Goal: Task Accomplishment & Management: Manage account settings

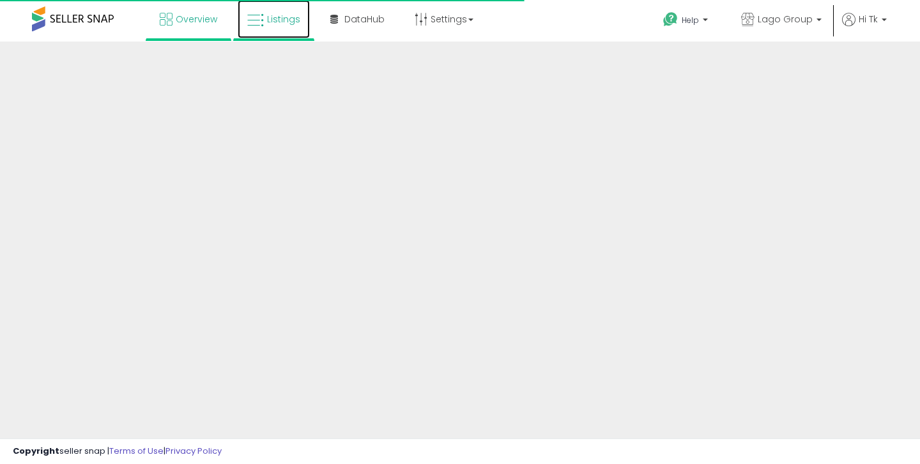
click at [287, 32] on link "Listings" at bounding box center [274, 19] width 72 height 38
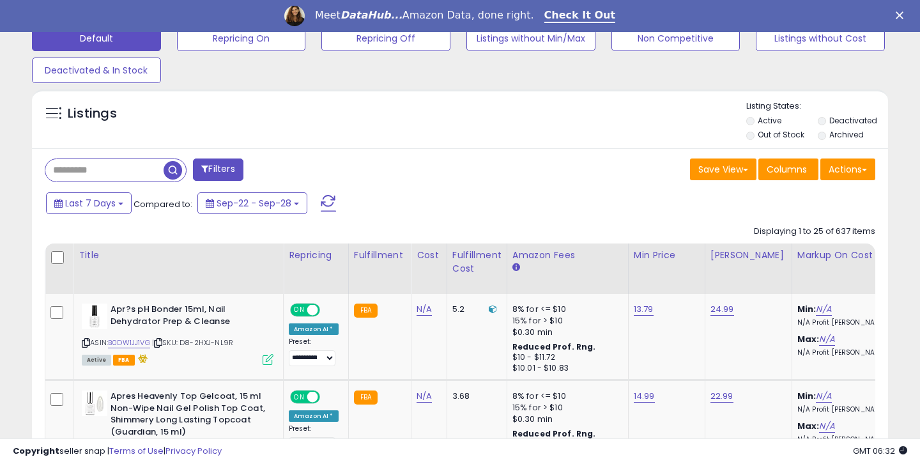
scroll to position [262, 495]
click at [100, 166] on input "text" at bounding box center [120, 170] width 151 height 22
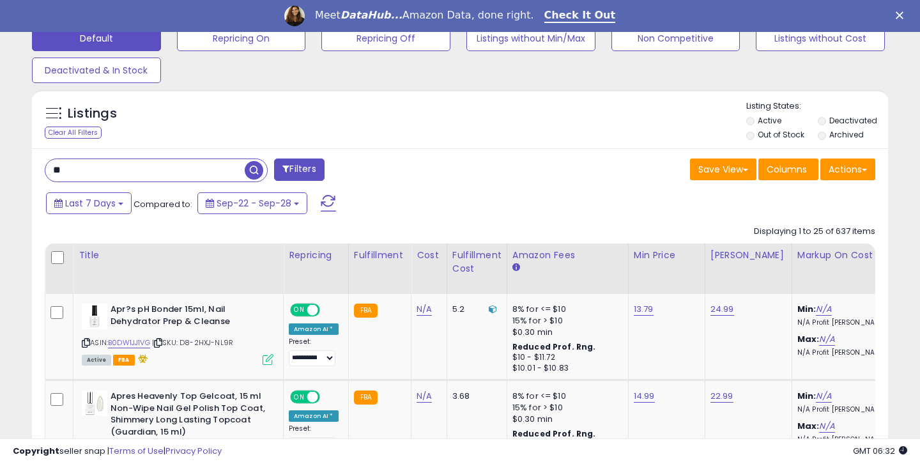
type input "*"
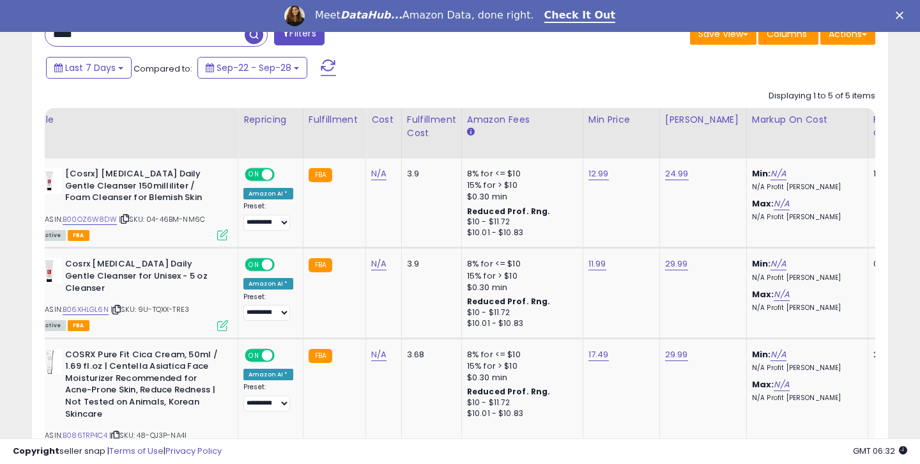
scroll to position [0, 40]
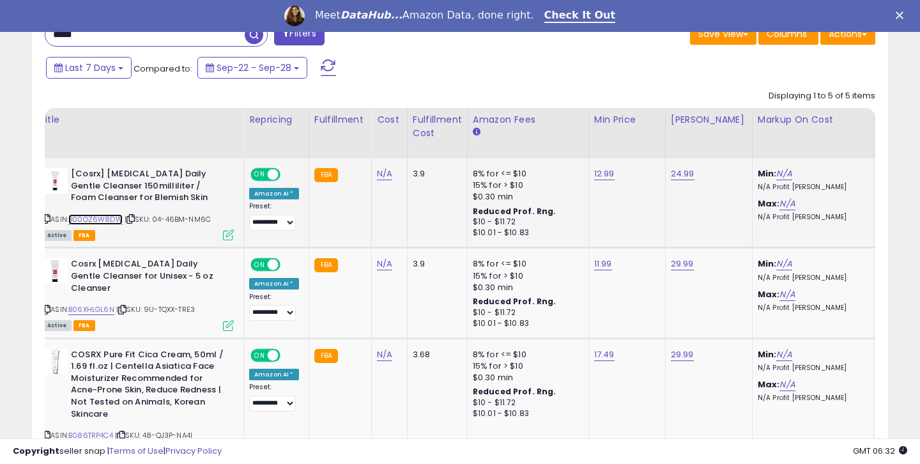
click at [117, 223] on link "B00OZ6W8DW" at bounding box center [95, 219] width 54 height 11
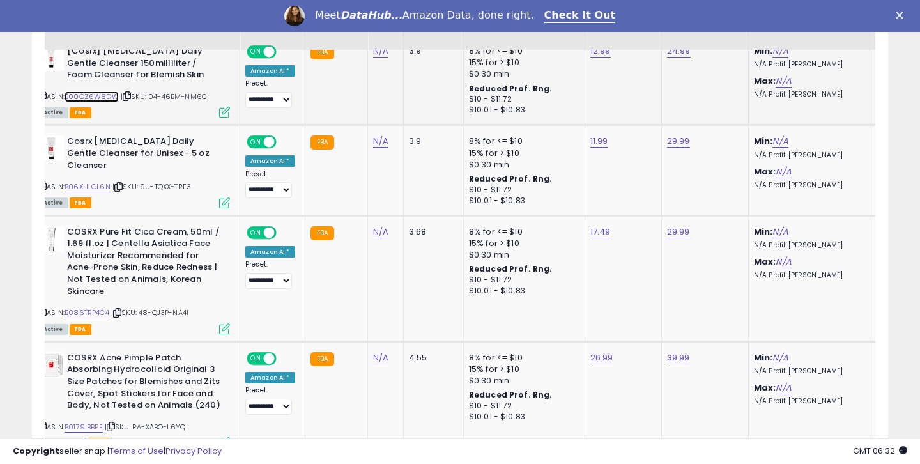
scroll to position [0, 42]
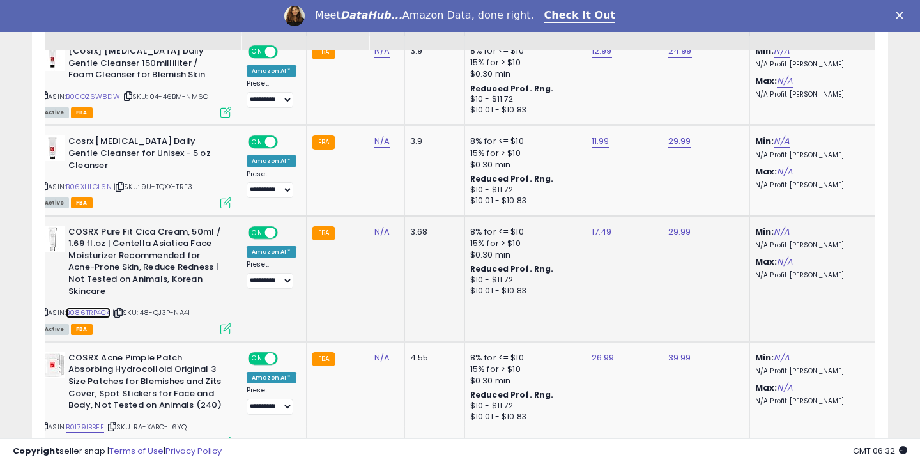
click at [89, 309] on link "B086TRP4C4" at bounding box center [88, 312] width 45 height 11
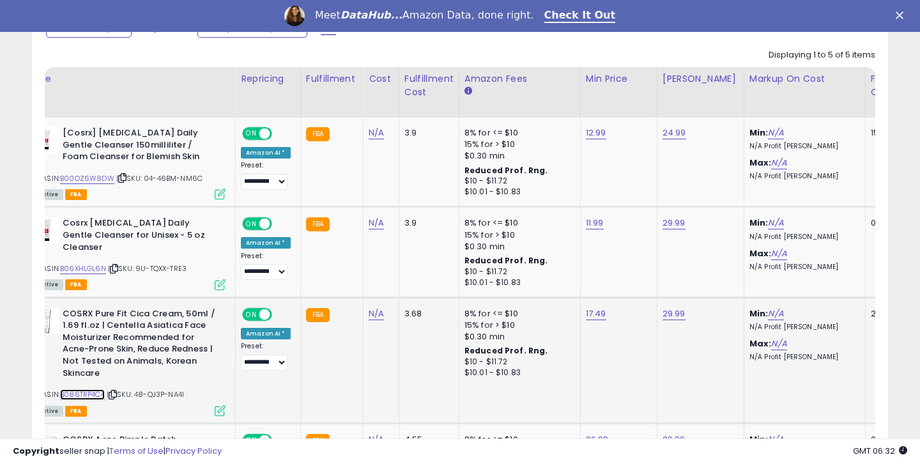
scroll to position [0, 0]
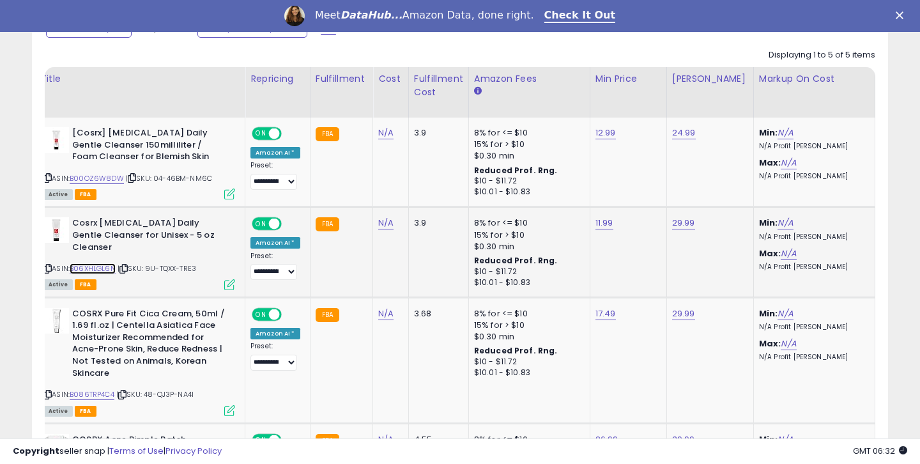
click at [108, 263] on link "B06XHLGL6N" at bounding box center [93, 268] width 46 height 11
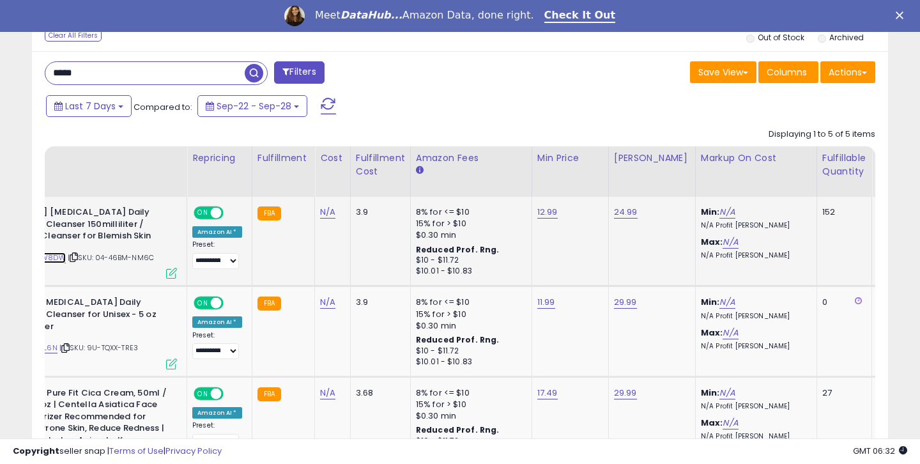
click at [63, 258] on link "B00OZ6W8DW" at bounding box center [38, 257] width 54 height 11
click at [164, 78] on input "*****" at bounding box center [144, 73] width 199 height 22
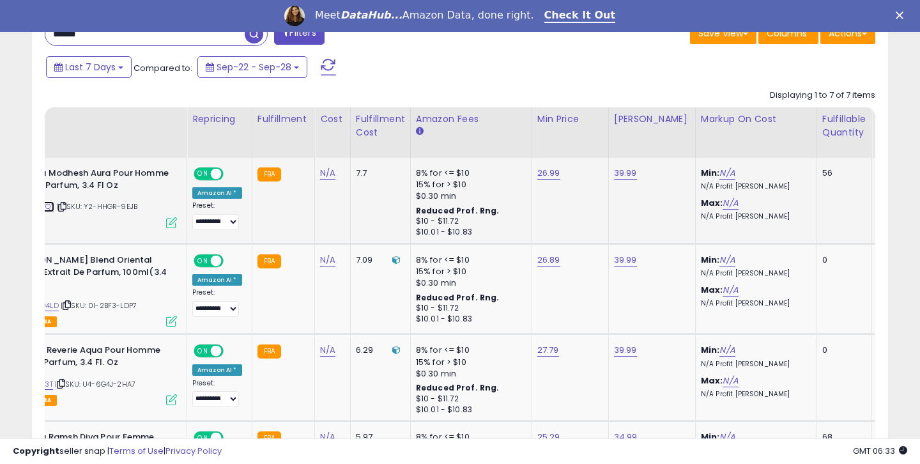
click at [49, 209] on link "B0F1Y2NVQT" at bounding box center [32, 206] width 43 height 11
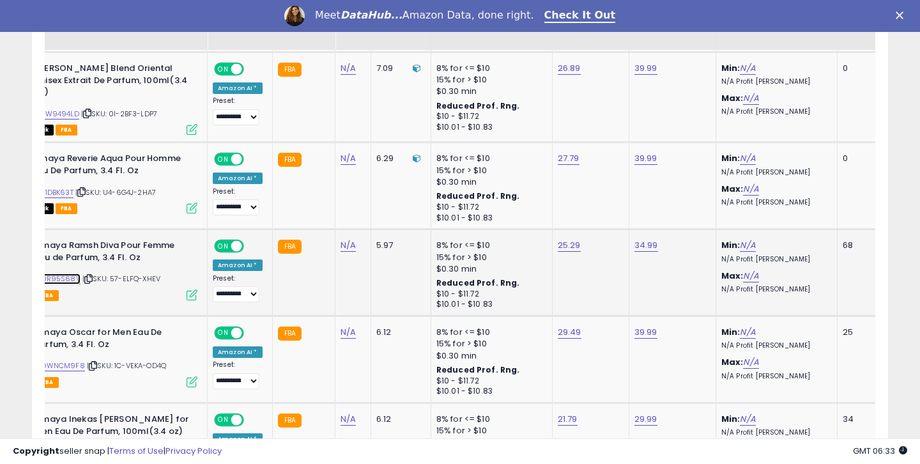
click at [70, 281] on link "B0DR95S68V" at bounding box center [56, 278] width 49 height 11
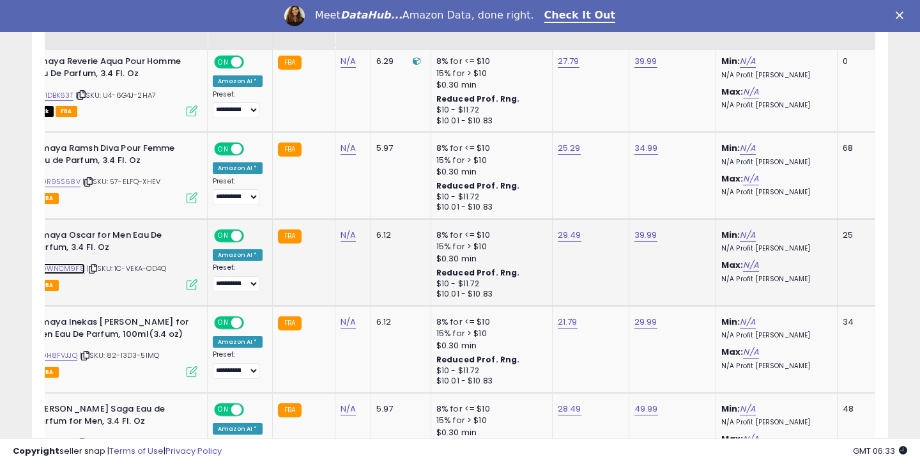
click at [66, 271] on link "B0DWNCM9F8" at bounding box center [58, 268] width 53 height 11
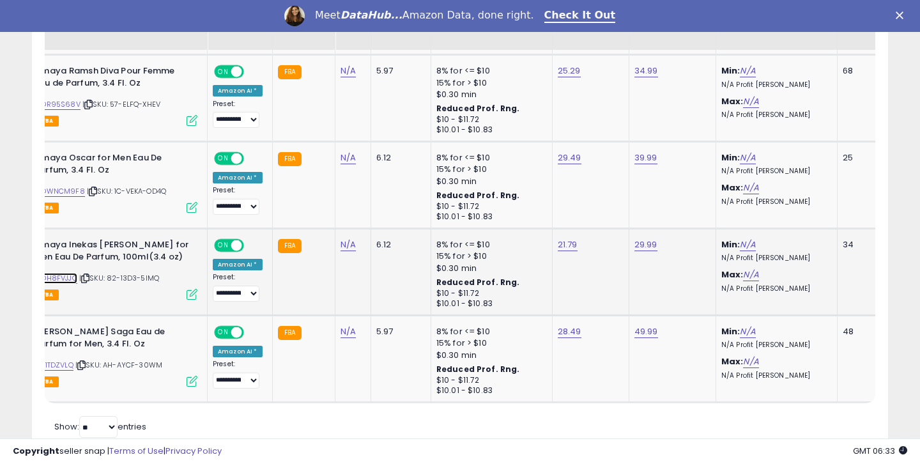
click at [77, 276] on link "B0DH8FVJJQ" at bounding box center [54, 278] width 45 height 11
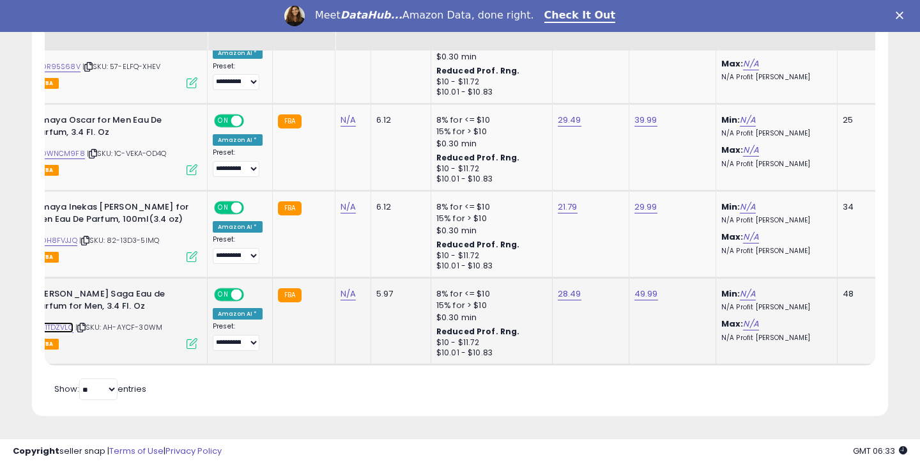
click at [68, 328] on link "B0F1TDZVLQ" at bounding box center [53, 327] width 42 height 11
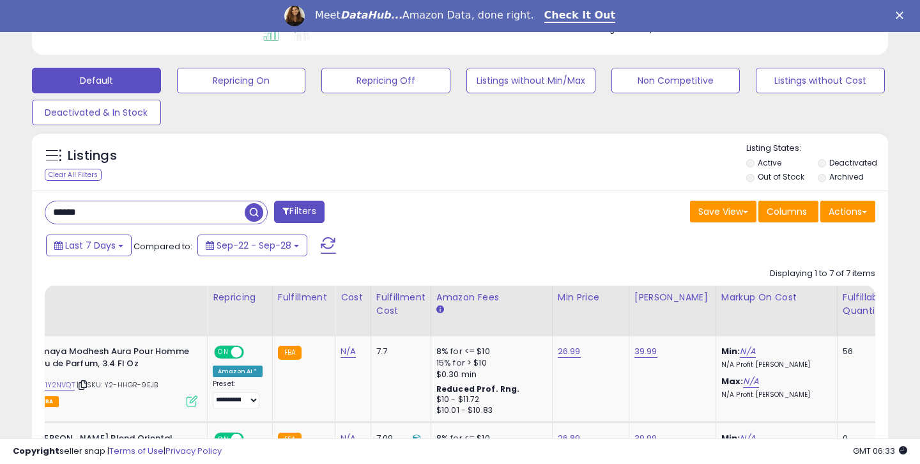
click at [207, 211] on input "******" at bounding box center [144, 212] width 199 height 22
type input "***"
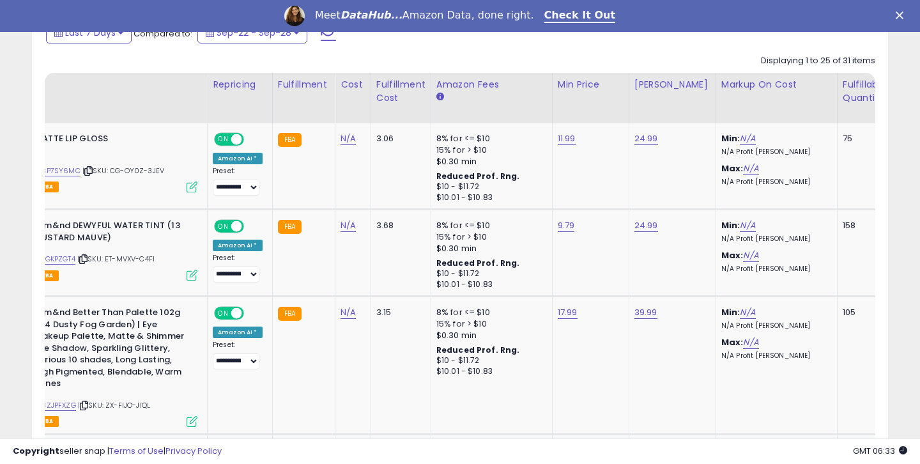
scroll to position [262, 495]
click at [69, 173] on link "B0CP7SY6MC" at bounding box center [56, 170] width 49 height 11
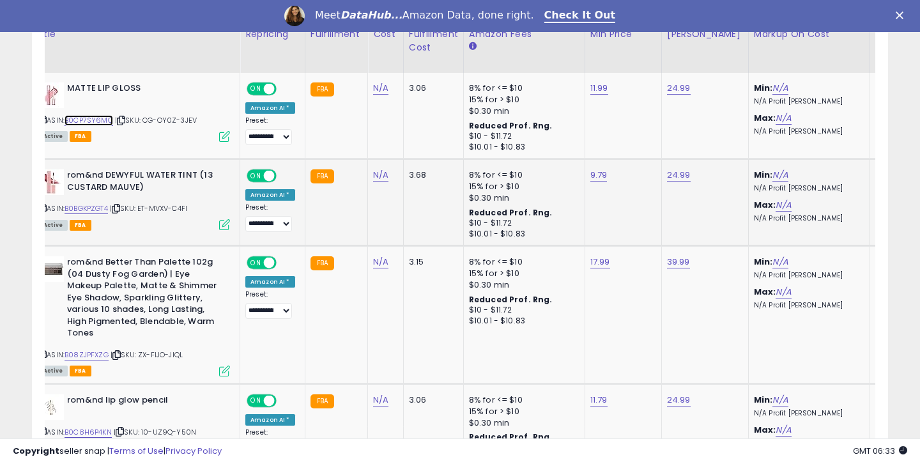
scroll to position [0, 53]
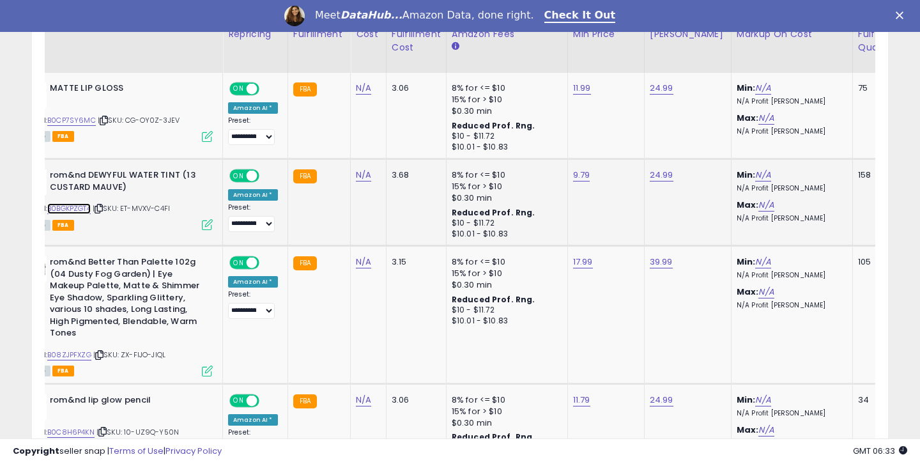
click at [79, 204] on link "B0BGKPZGT4" at bounding box center [68, 208] width 43 height 11
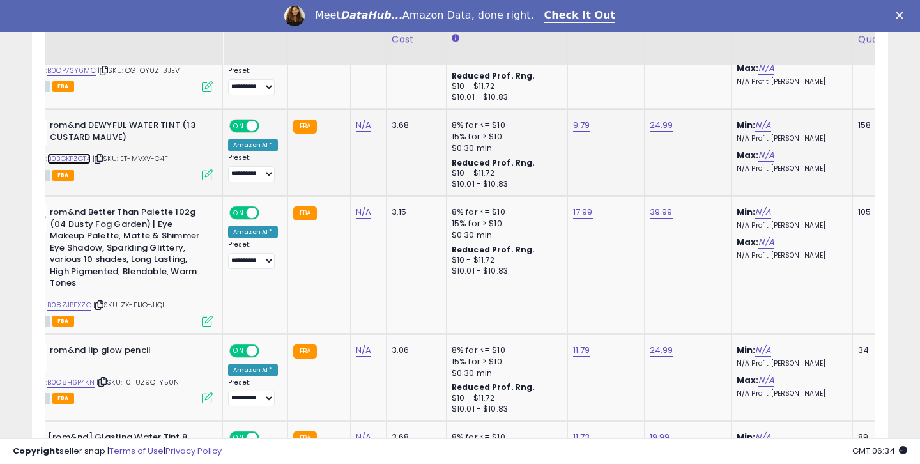
scroll to position [701, 0]
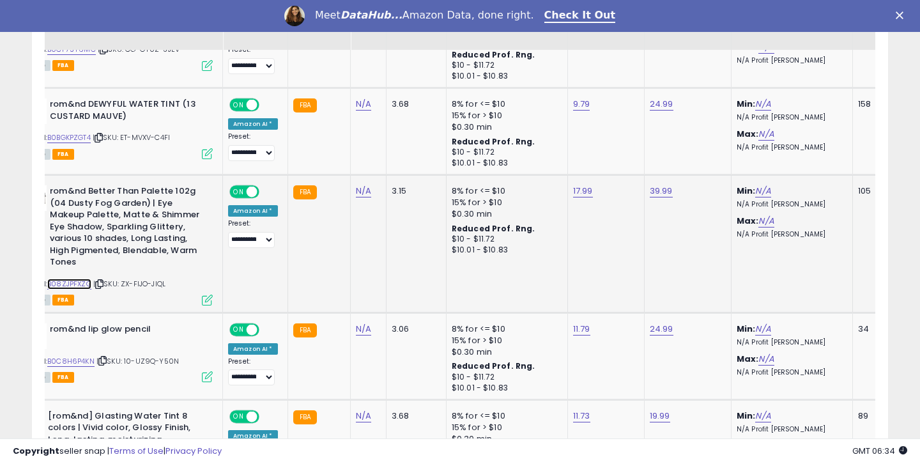
click at [75, 287] on link "B08ZJPFXZG" at bounding box center [69, 283] width 44 height 11
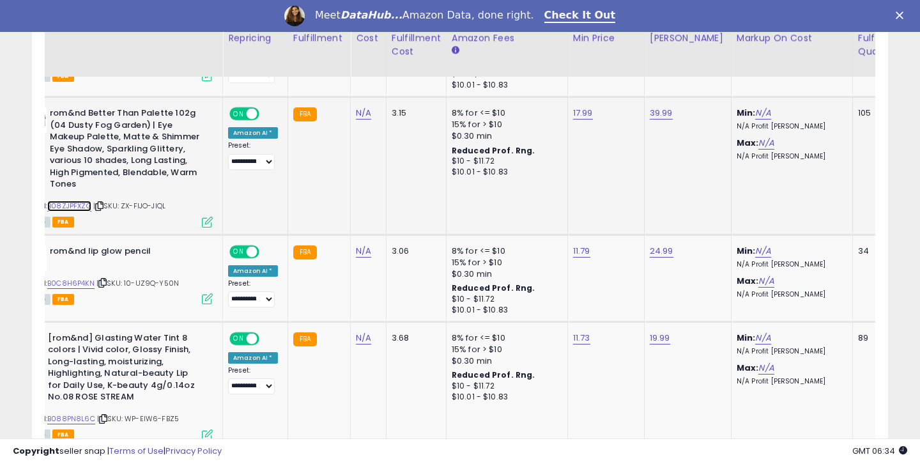
scroll to position [842, 0]
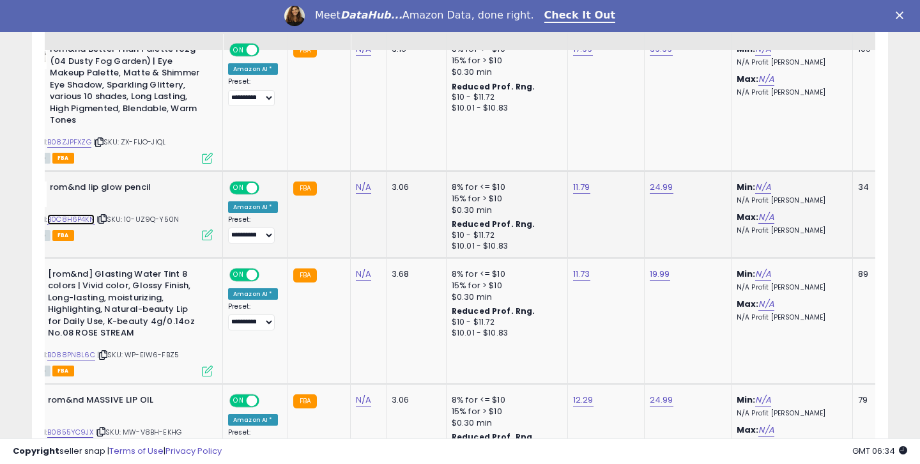
click at [68, 217] on link "B0C8H6P4KN" at bounding box center [70, 219] width 47 height 11
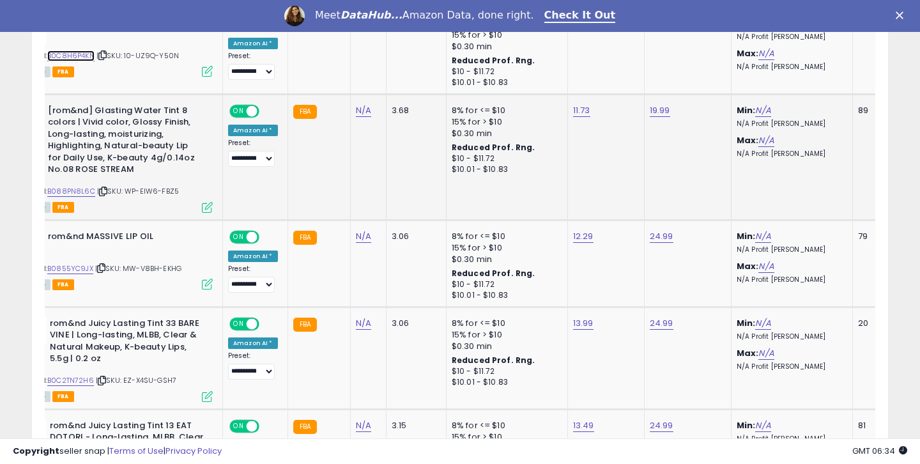
scroll to position [1018, 0]
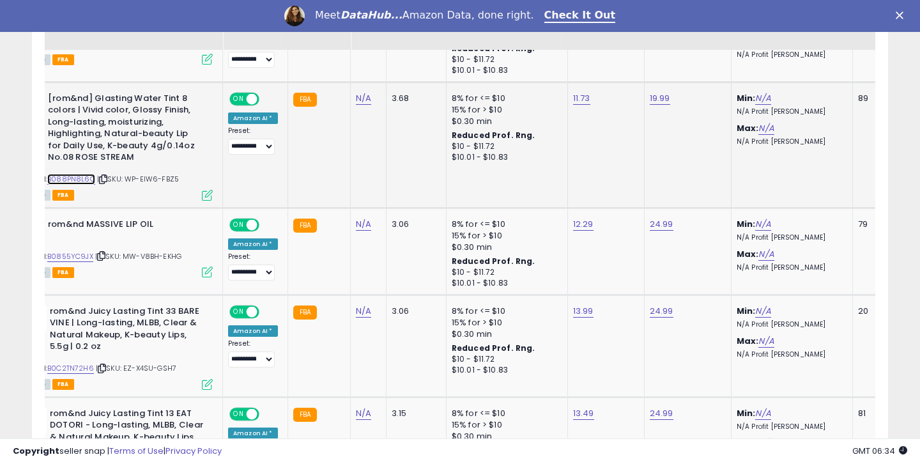
click at [89, 179] on link "B088PN8L6C" at bounding box center [71, 179] width 48 height 11
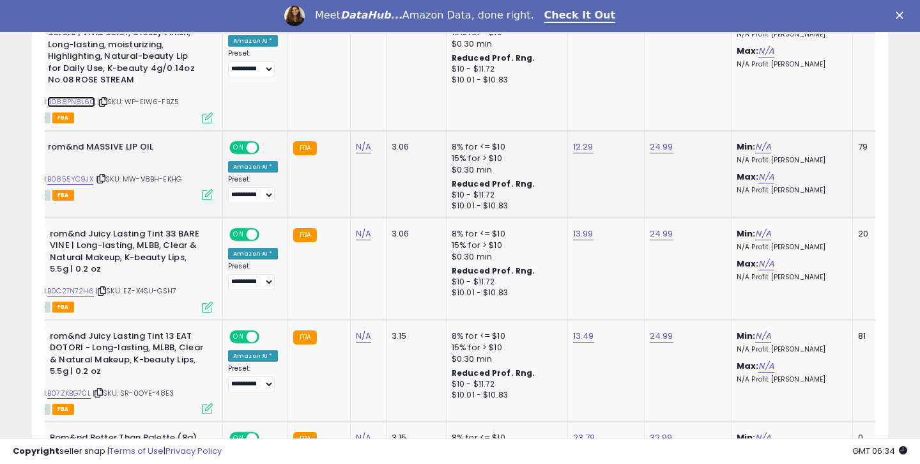
scroll to position [1112, 0]
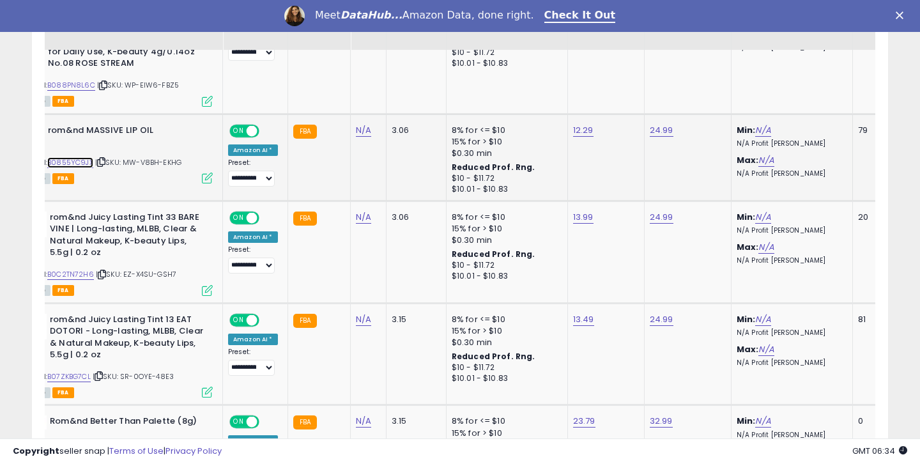
click at [91, 163] on link "B0855YC9JX" at bounding box center [70, 162] width 46 height 11
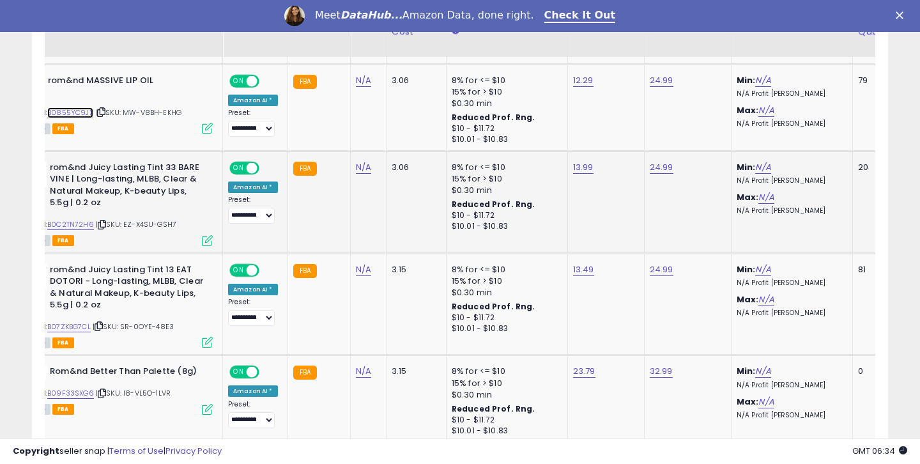
scroll to position [1169, 0]
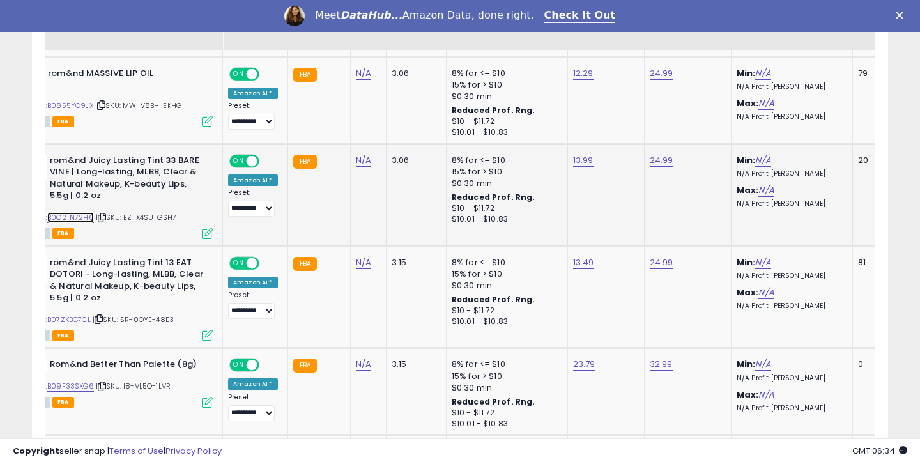
click at [86, 217] on link "B0C2TN72H6" at bounding box center [70, 217] width 47 height 11
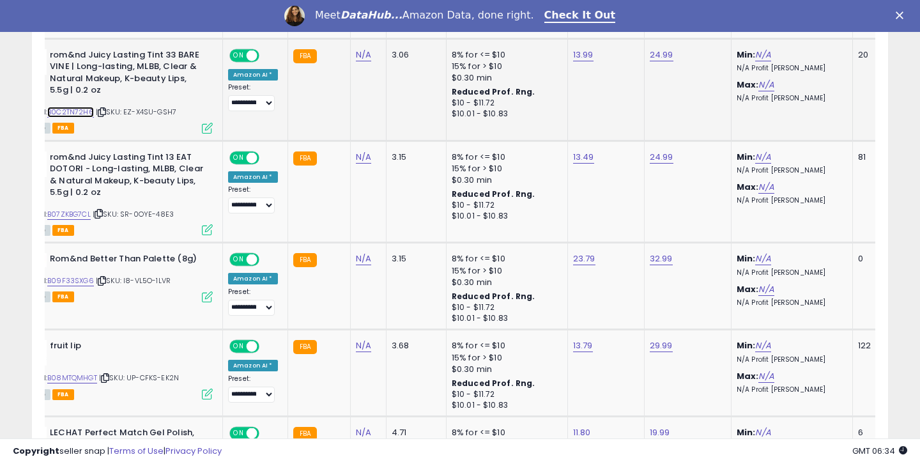
scroll to position [1282, 0]
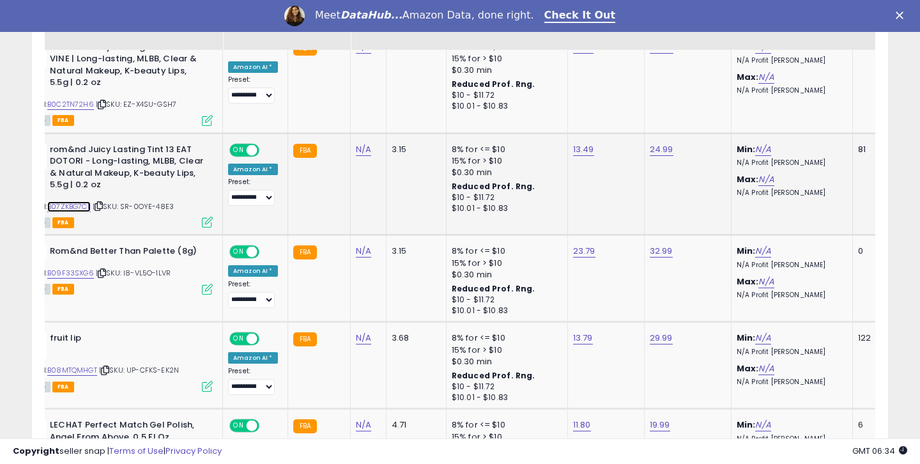
click at [84, 204] on link "B07ZKBG7CL" at bounding box center [68, 206] width 43 height 11
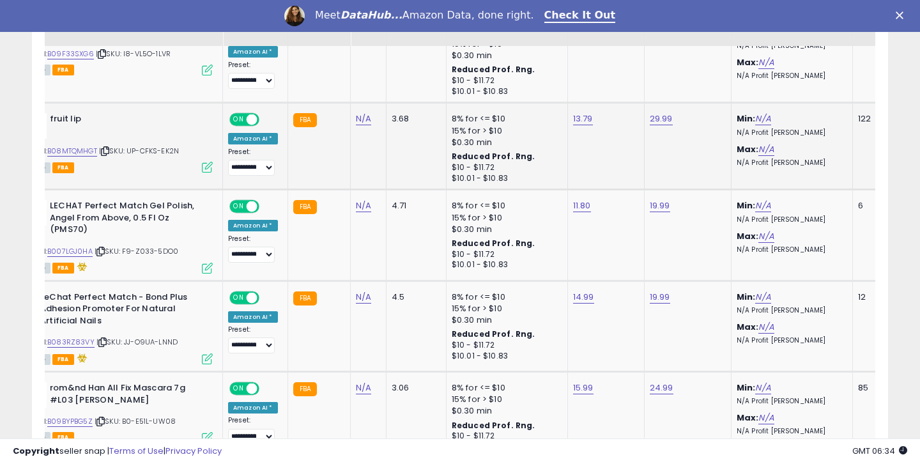
scroll to position [1505, 0]
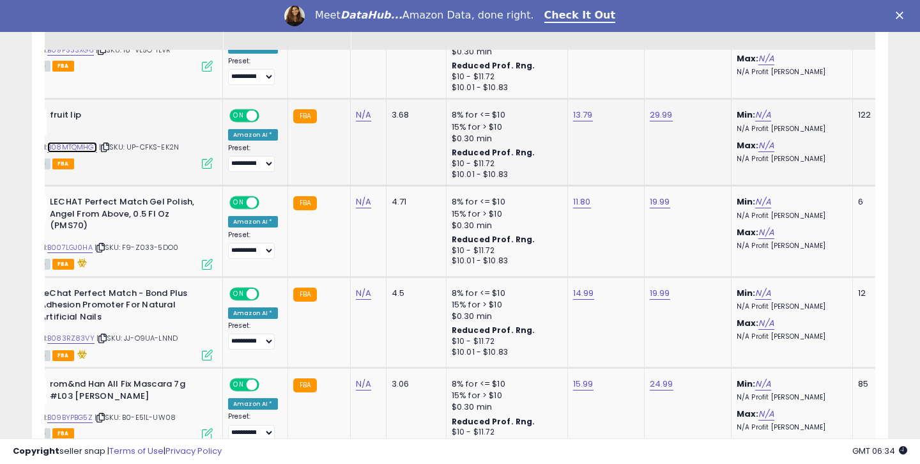
click at [91, 147] on link "B08MTQMHGT" at bounding box center [72, 147] width 50 height 11
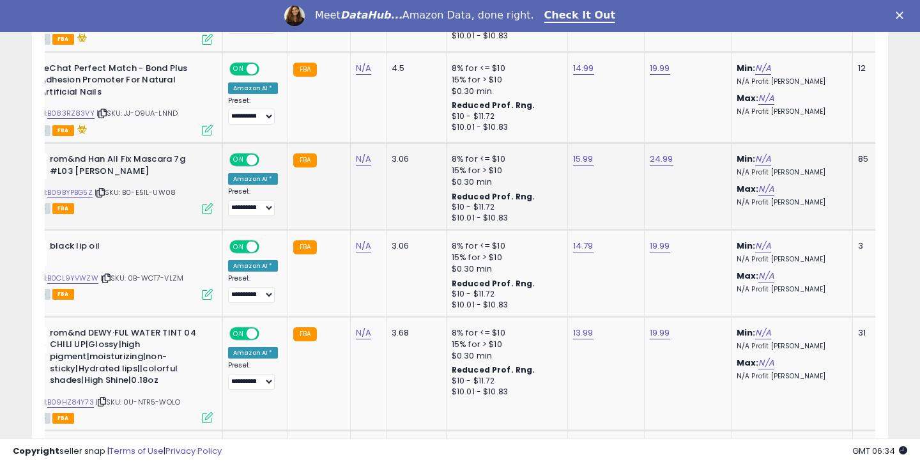
scroll to position [1734, 0]
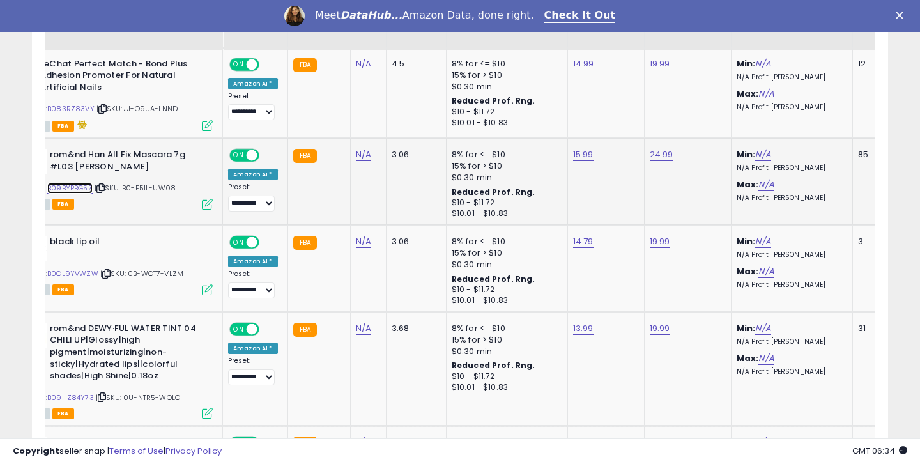
click at [84, 188] on link "B09BYPBG5Z" at bounding box center [69, 188] width 45 height 11
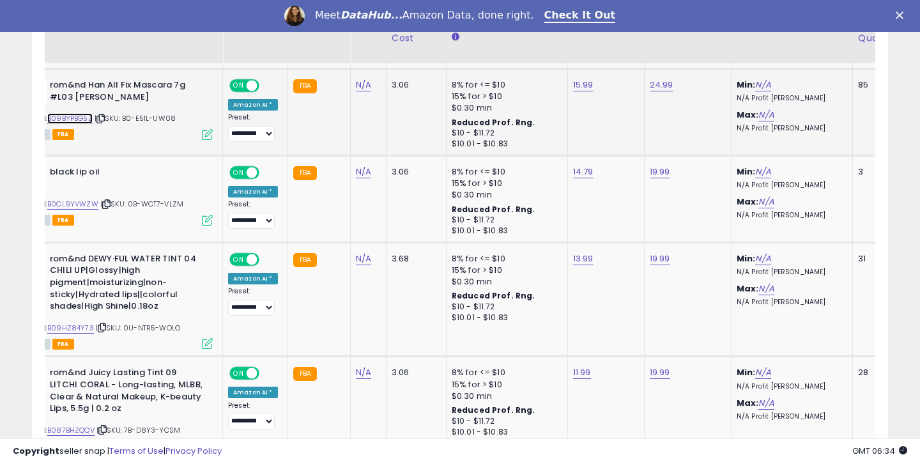
scroll to position [1818, 0]
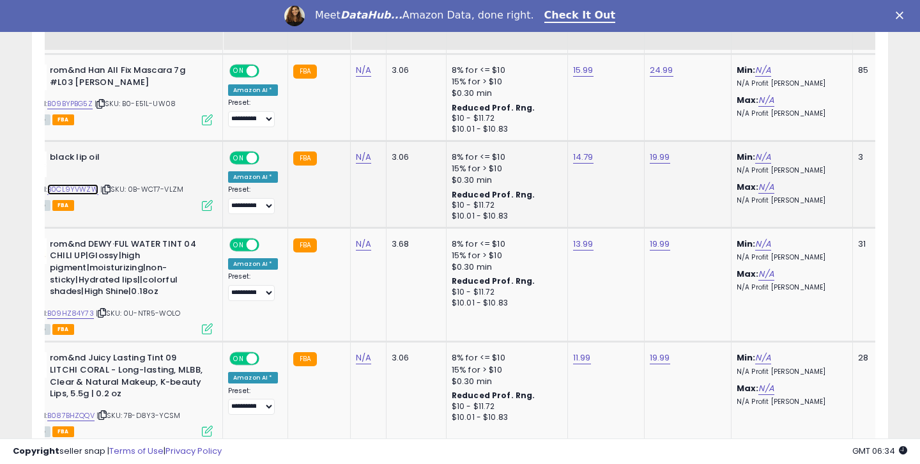
click at [86, 193] on link "B0CL9YVWZW" at bounding box center [72, 189] width 51 height 11
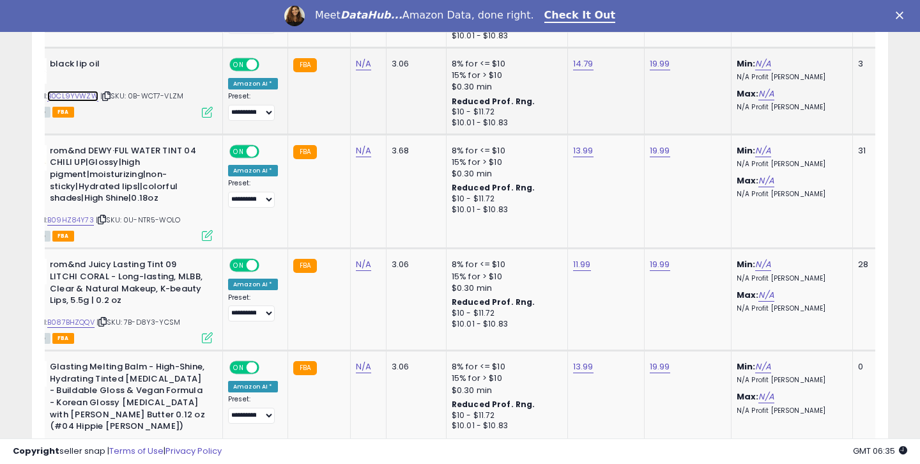
scroll to position [1920, 0]
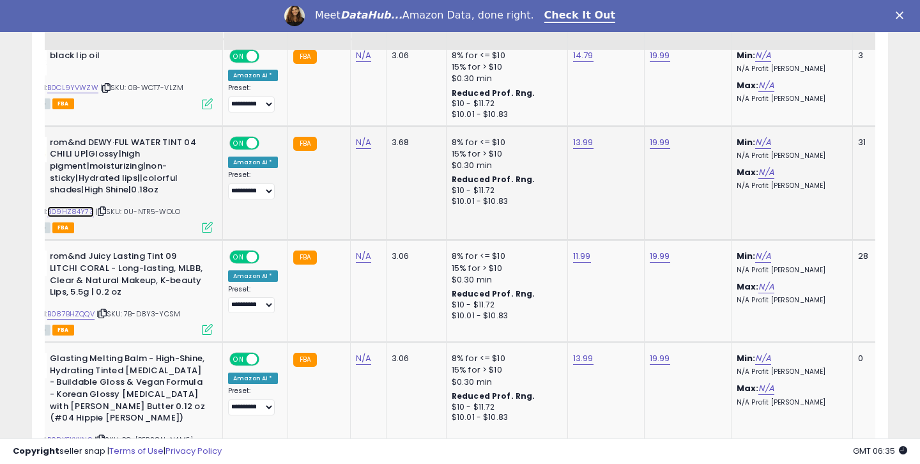
click at [77, 212] on link "B09HZ84Y73" at bounding box center [70, 211] width 47 height 11
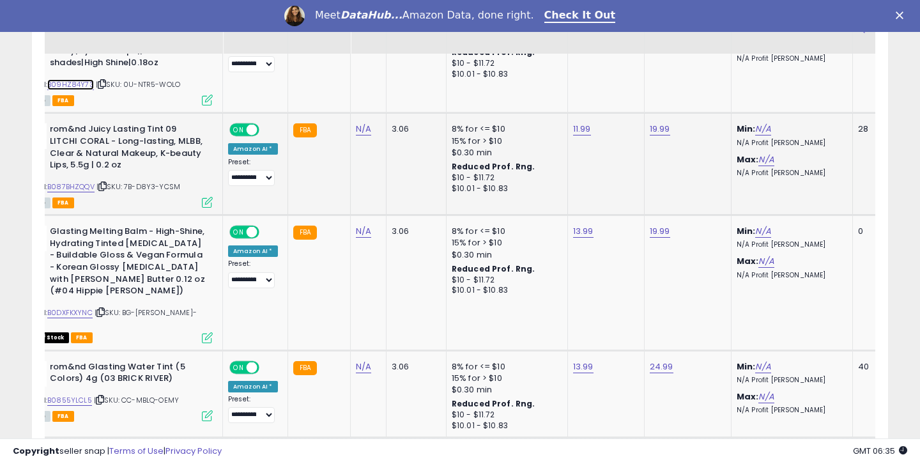
scroll to position [2051, 0]
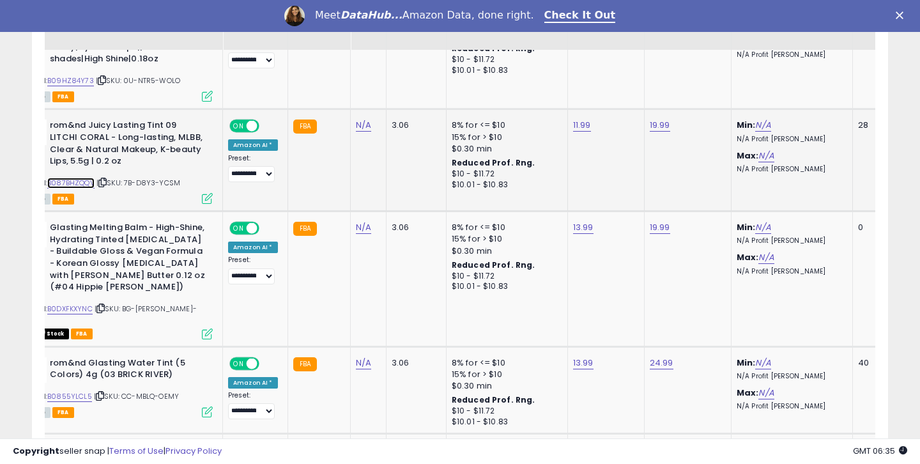
click at [82, 183] on link "B087BHZQQV" at bounding box center [70, 183] width 47 height 11
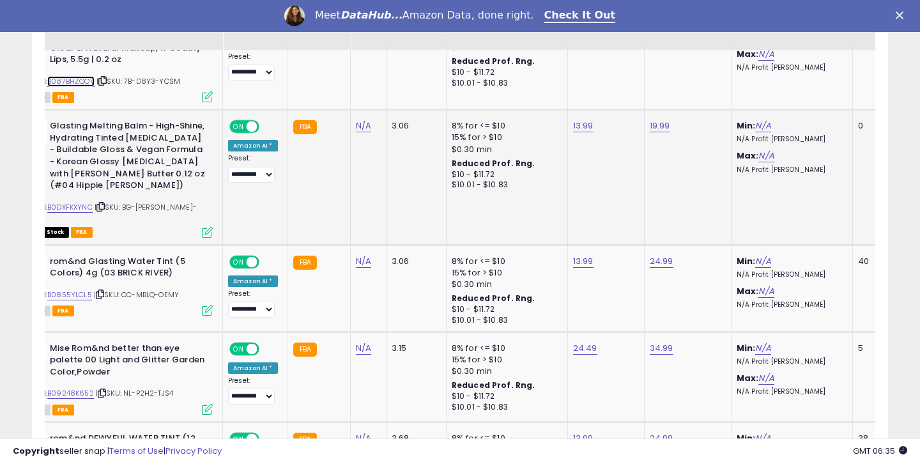
scroll to position [2193, 0]
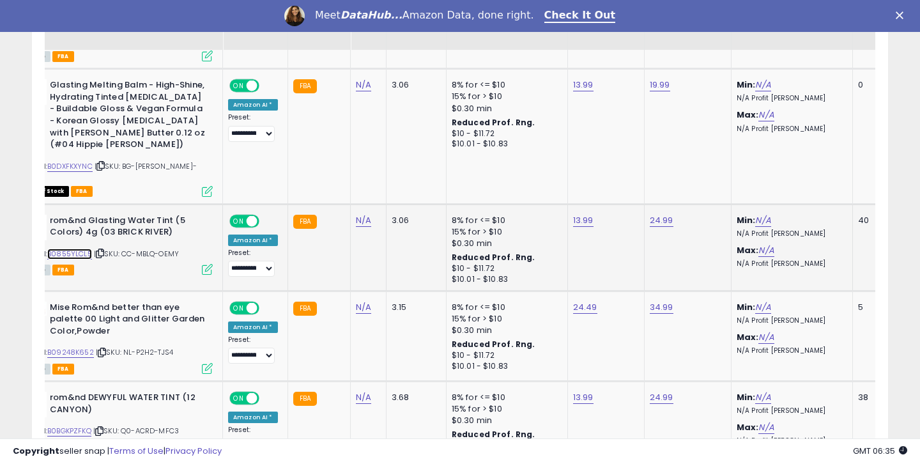
click at [82, 248] on link "B0855YLCL5" at bounding box center [69, 253] width 45 height 11
click at [579, 214] on link "13.99" at bounding box center [583, 220] width 20 height 13
click at [514, 178] on input "*****" at bounding box center [546, 169] width 114 height 22
click at [513, 171] on input "*****" at bounding box center [546, 169] width 114 height 22
type input "*****"
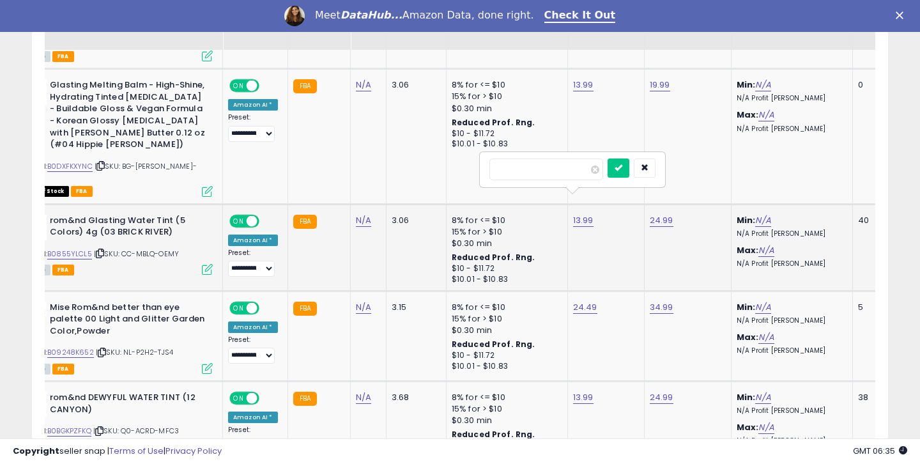
click button "submit" at bounding box center [618, 167] width 22 height 19
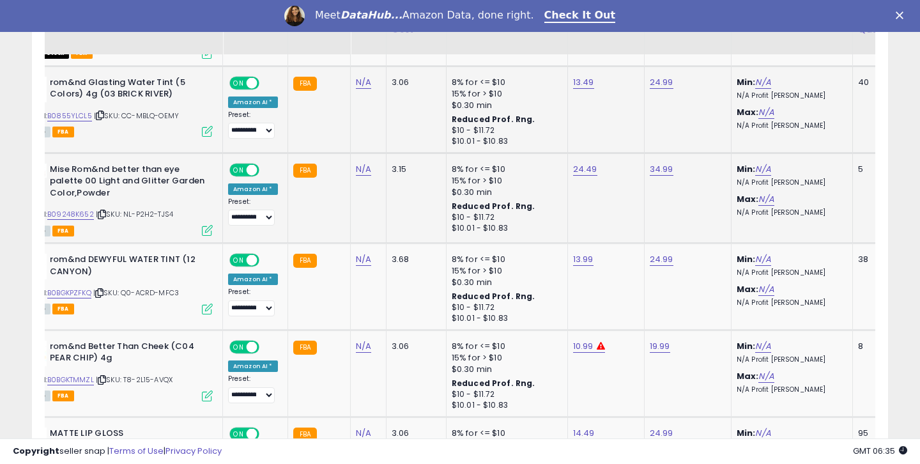
scroll to position [2336, 0]
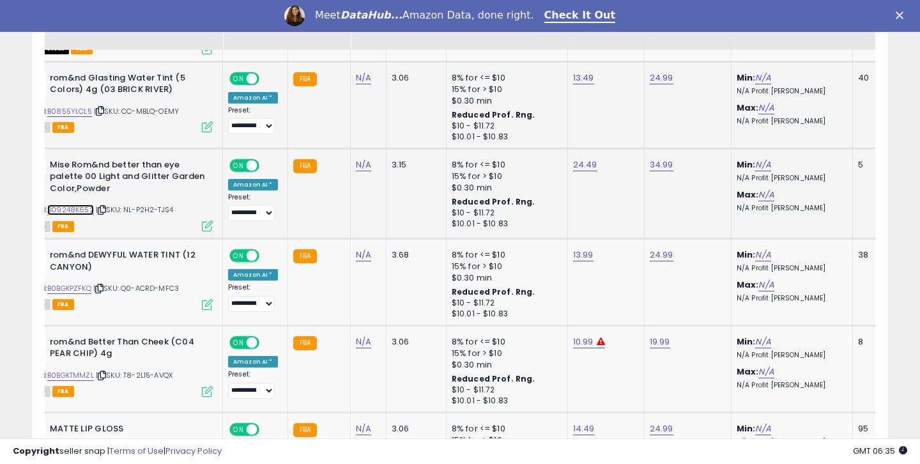
click at [86, 204] on link "B09248K652" at bounding box center [70, 209] width 47 height 11
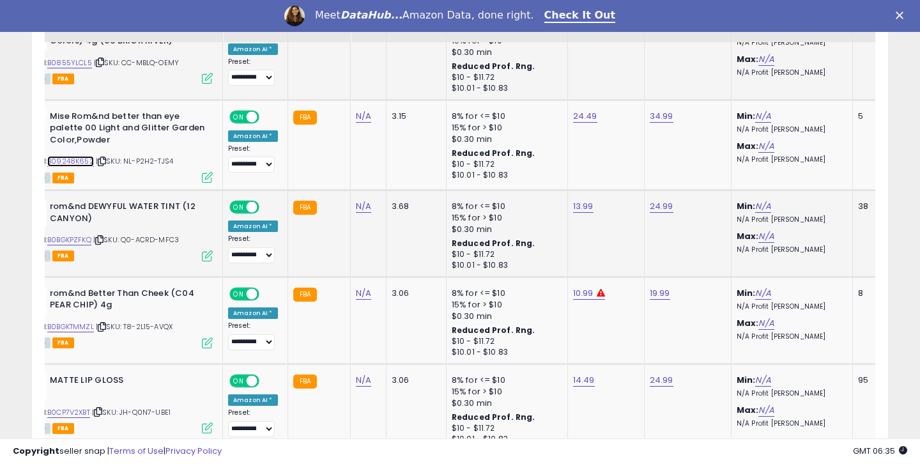
scroll to position [2401, 0]
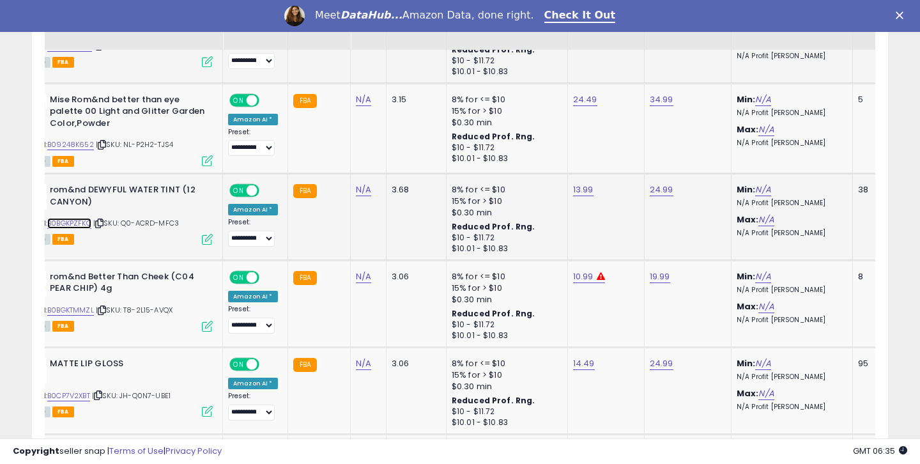
click at [70, 218] on link "B0BGKPZFKQ" at bounding box center [69, 223] width 44 height 11
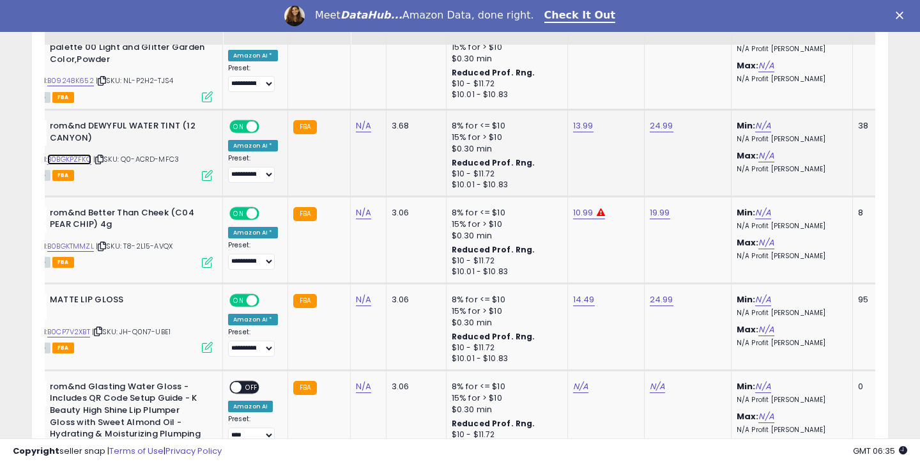
scroll to position [2466, 0]
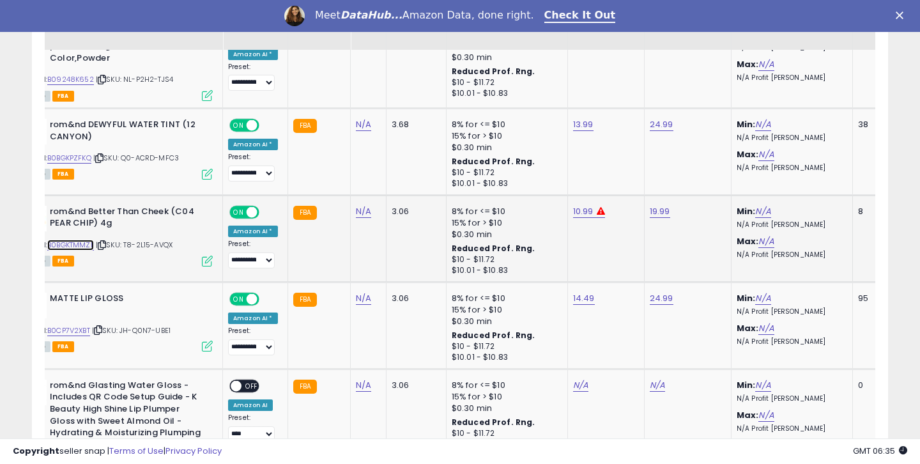
click at [72, 240] on link "B0BGKTMMZL" at bounding box center [70, 245] width 47 height 11
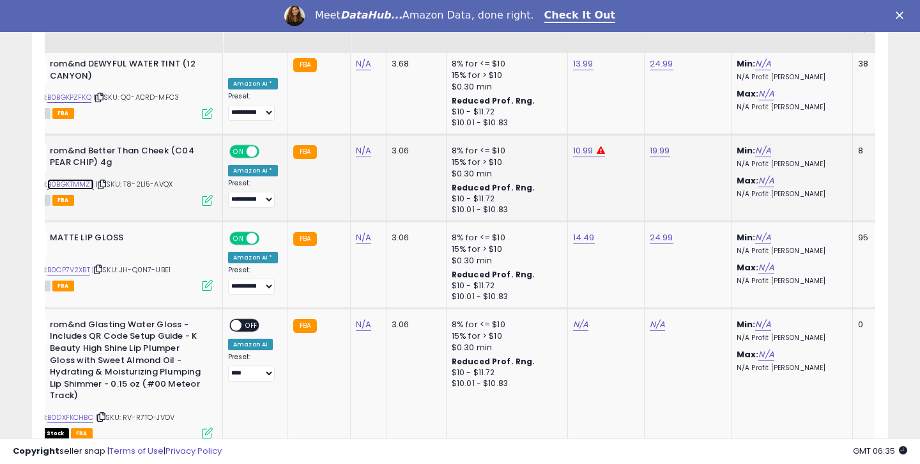
scroll to position [2531, 0]
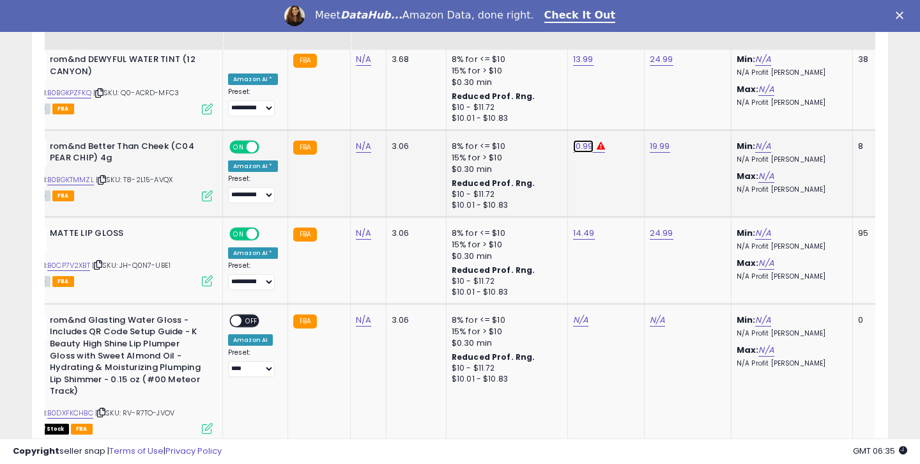
click at [574, 140] on link "10.99" at bounding box center [583, 146] width 20 height 13
drag, startPoint x: 508, startPoint y: 94, endPoint x: 497, endPoint y: 93, distance: 10.9
click at [497, 93] on input "*****" at bounding box center [546, 96] width 114 height 22
type input "****"
click button "submit" at bounding box center [618, 94] width 22 height 19
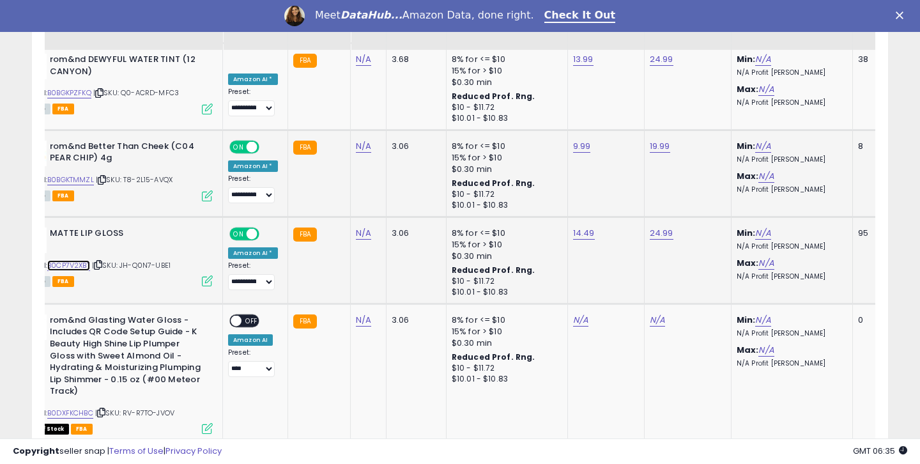
click at [81, 260] on link "B0CP7V2XBT" at bounding box center [68, 265] width 43 height 11
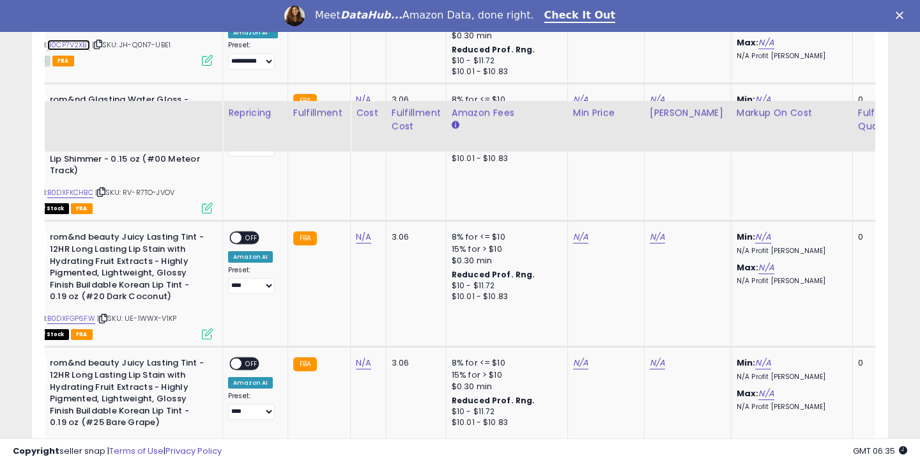
scroll to position [2853, 0]
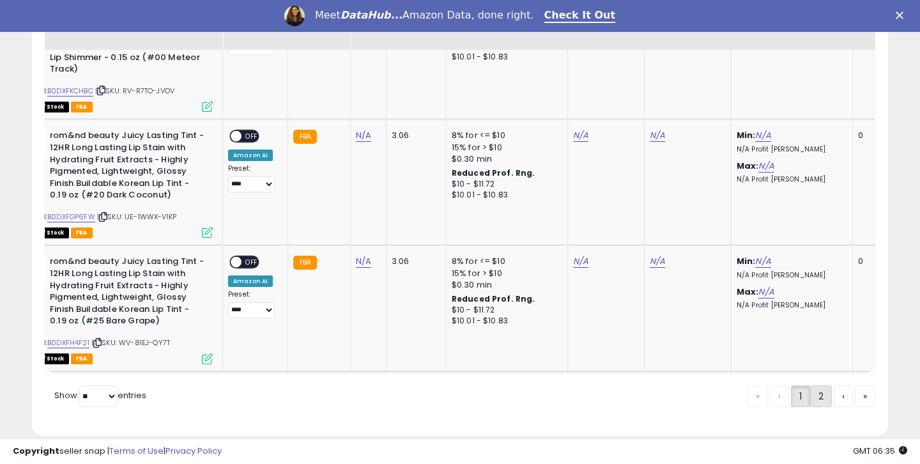
click at [816, 385] on link "2" at bounding box center [821, 396] width 22 height 22
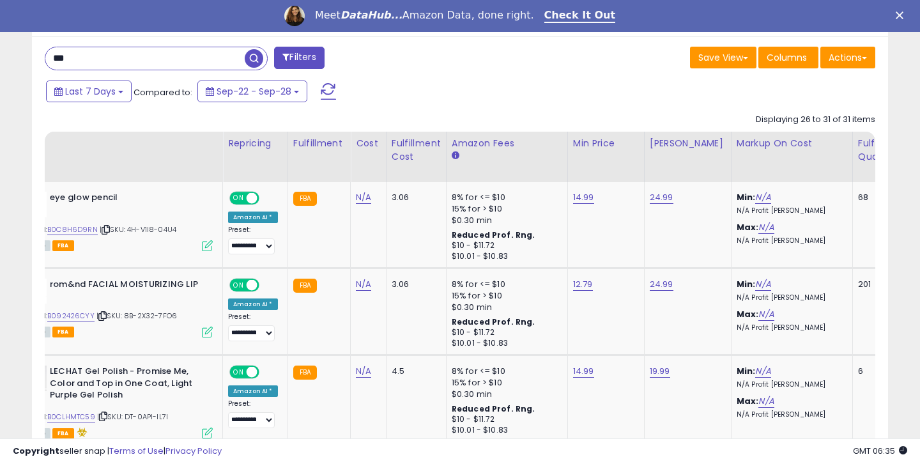
scroll to position [551, 0]
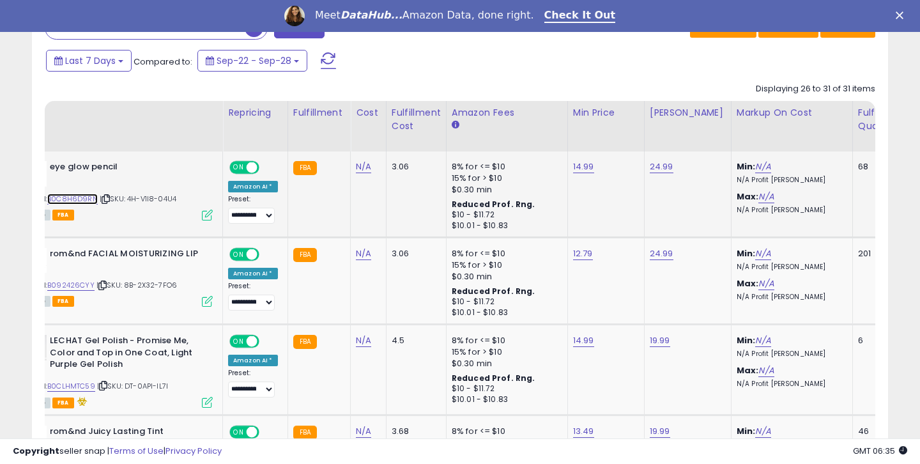
click at [77, 198] on link "B0C8H6D9RN" at bounding box center [72, 199] width 50 height 11
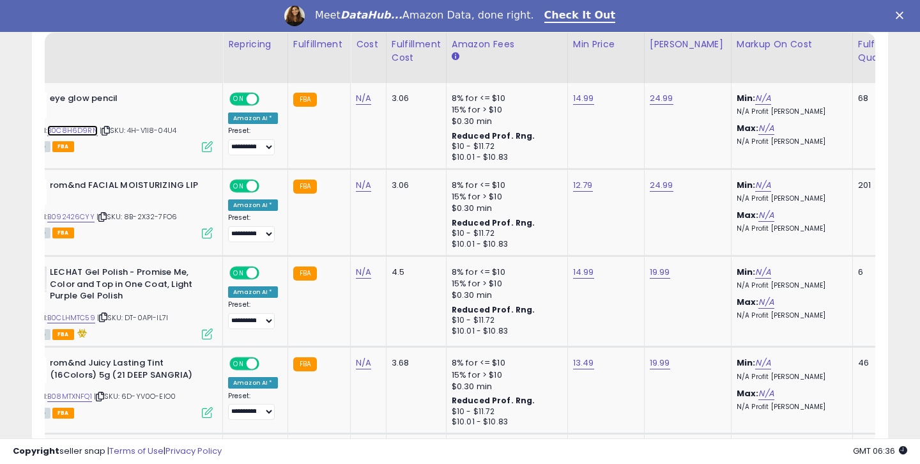
scroll to position [645, 0]
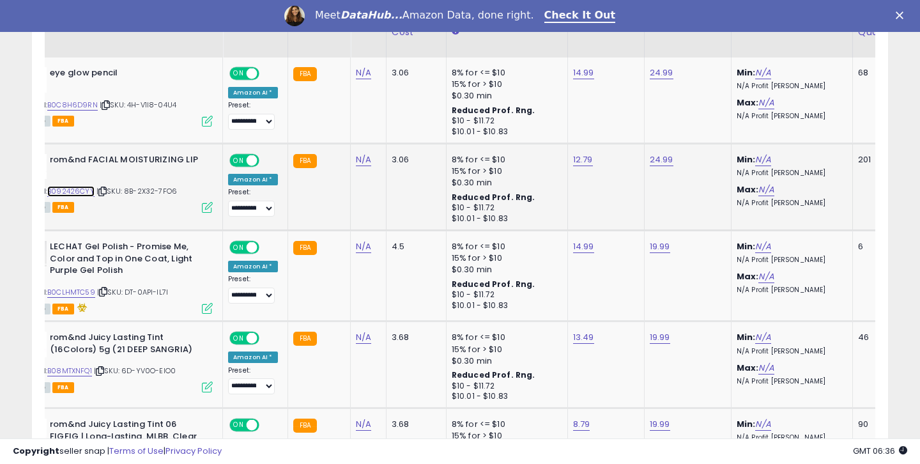
click at [82, 192] on link "B092426CYY" at bounding box center [70, 191] width 47 height 11
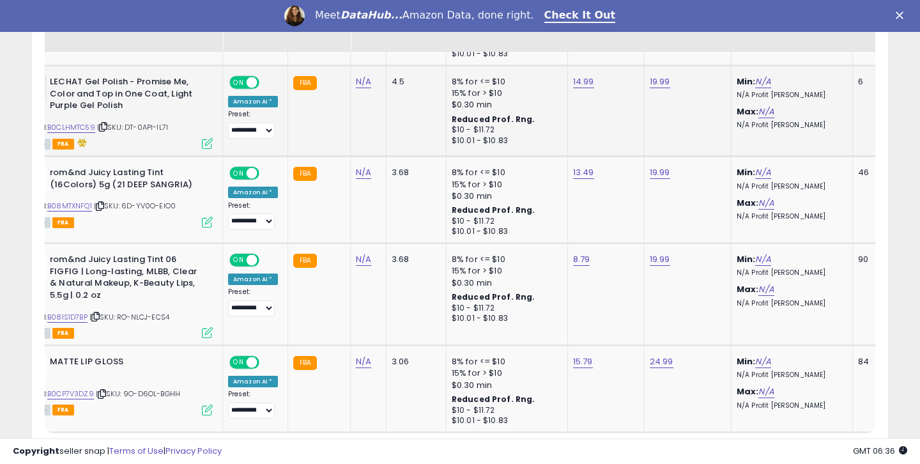
scroll to position [815, 0]
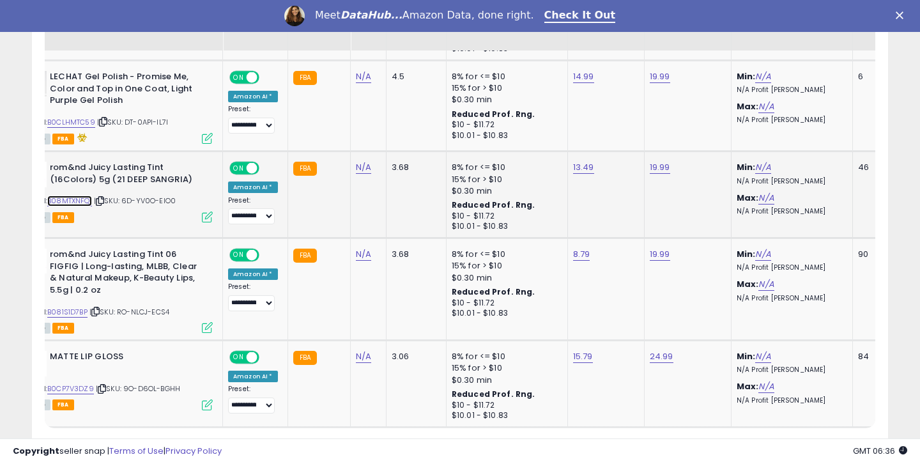
click at [85, 203] on link "B08MTXNFQ1" at bounding box center [69, 200] width 45 height 11
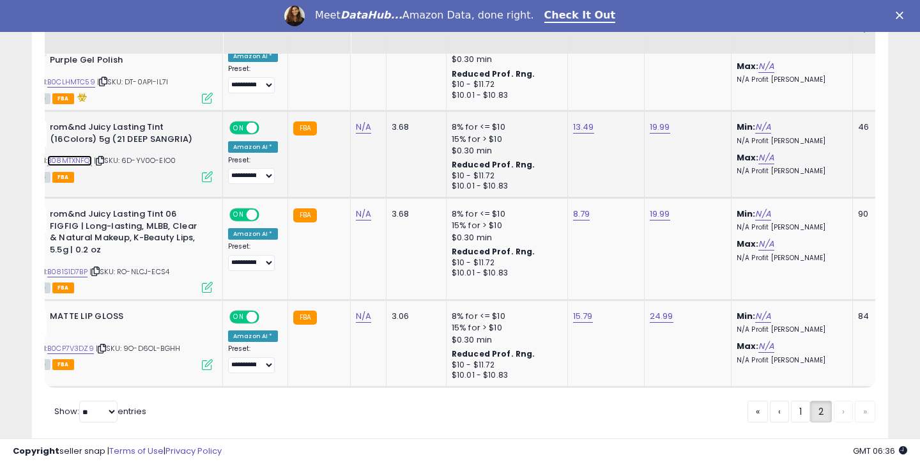
scroll to position [891, 0]
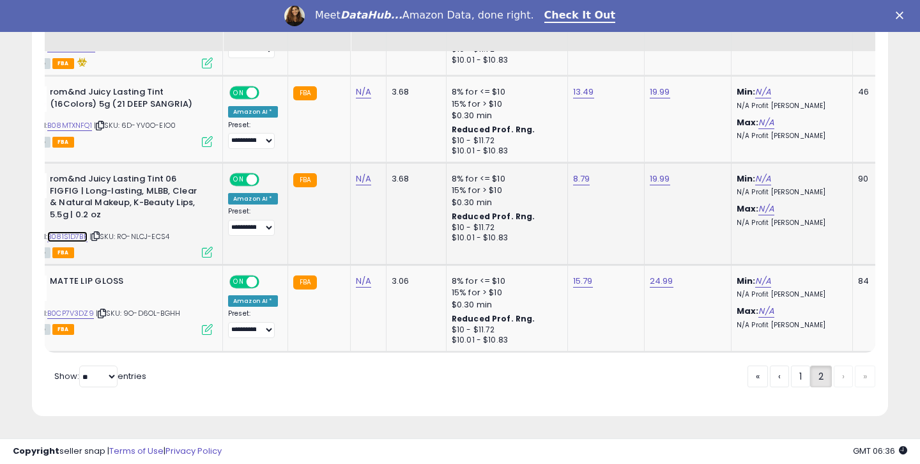
click at [76, 238] on link "B081S1D7BP" at bounding box center [67, 236] width 40 height 11
click at [84, 312] on link "B0CP7V3DZ9" at bounding box center [70, 313] width 47 height 11
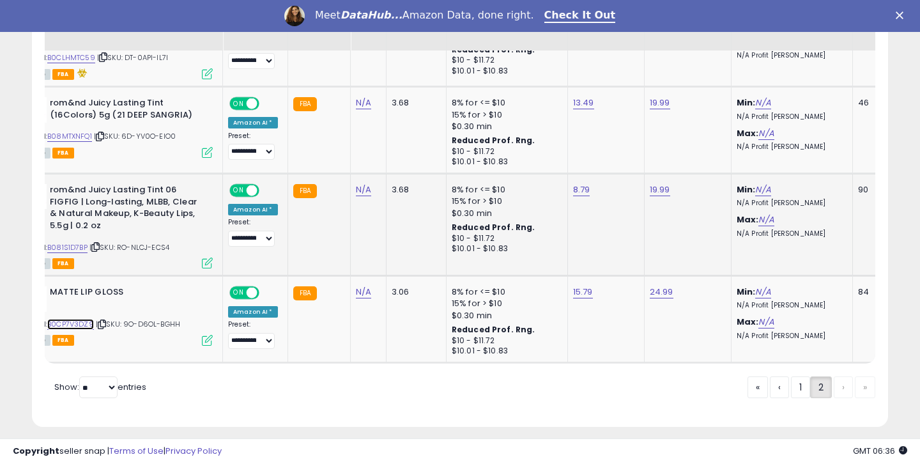
scroll to position [875, 0]
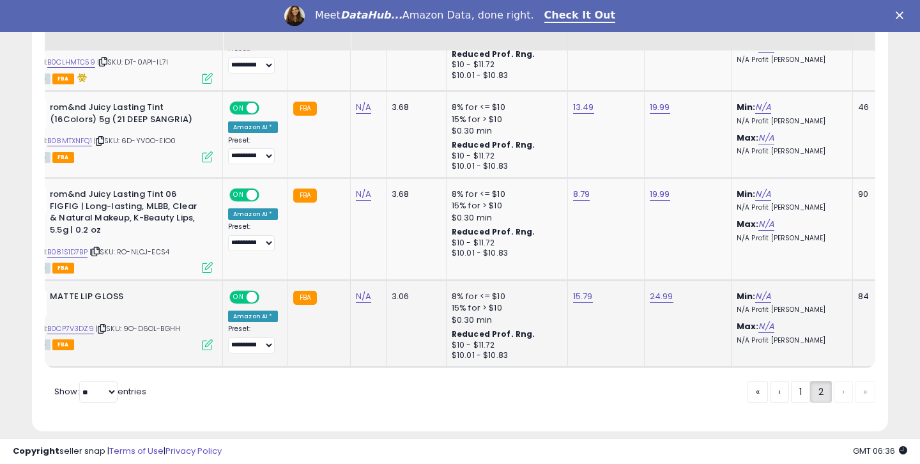
click at [73, 334] on div "ASIN: B0CP7V3DZ9 | SKU: 9O-D6OL-BGHH Active FBA" at bounding box center [117, 320] width 192 height 58
click at [73, 326] on link "B0CP7V3DZ9" at bounding box center [70, 328] width 47 height 11
click at [574, 301] on link "15.79" at bounding box center [583, 296] width 20 height 13
click at [516, 269] on input "*****" at bounding box center [546, 266] width 114 height 22
type input "*****"
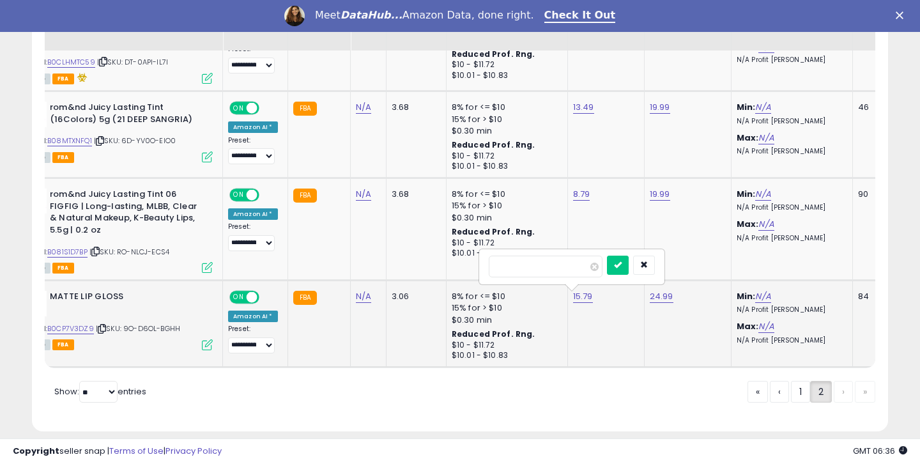
click button "submit" at bounding box center [618, 264] width 22 height 19
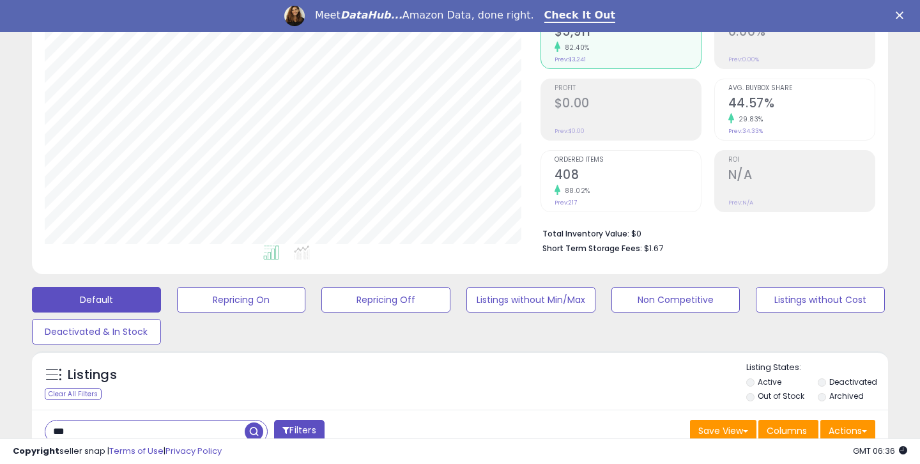
scroll to position [241, 0]
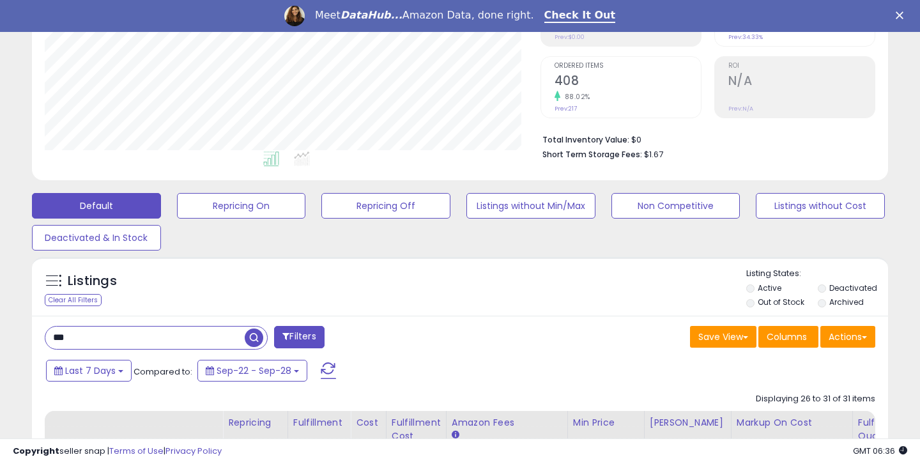
click at [95, 329] on input "***" at bounding box center [144, 337] width 199 height 22
click at [255, 339] on span "button" at bounding box center [254, 337] width 19 height 19
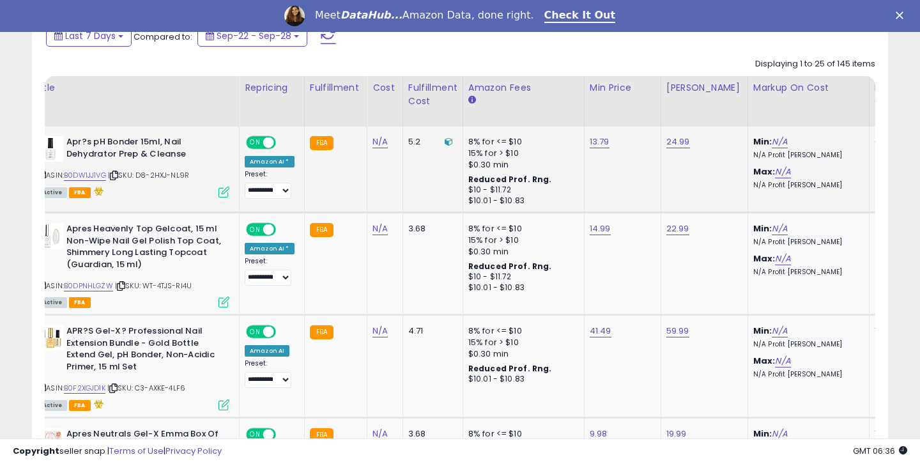
scroll to position [0, 45]
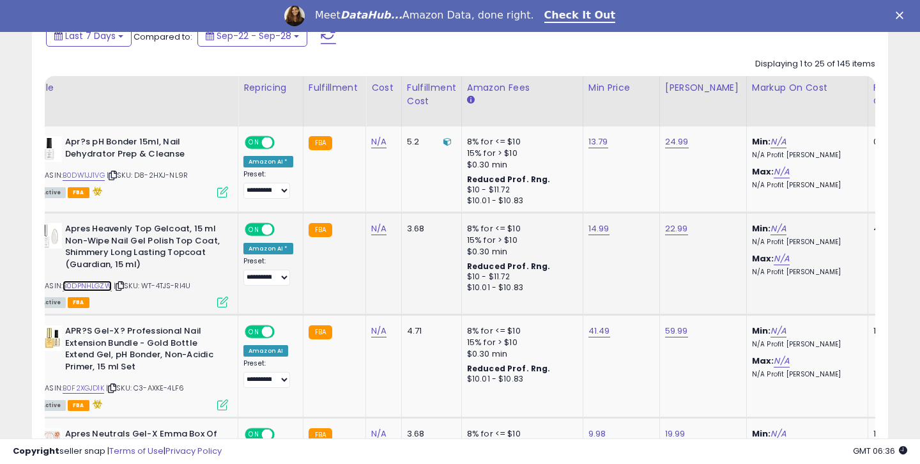
click at [100, 287] on link "B0DPNHLGZW" at bounding box center [87, 285] width 49 height 11
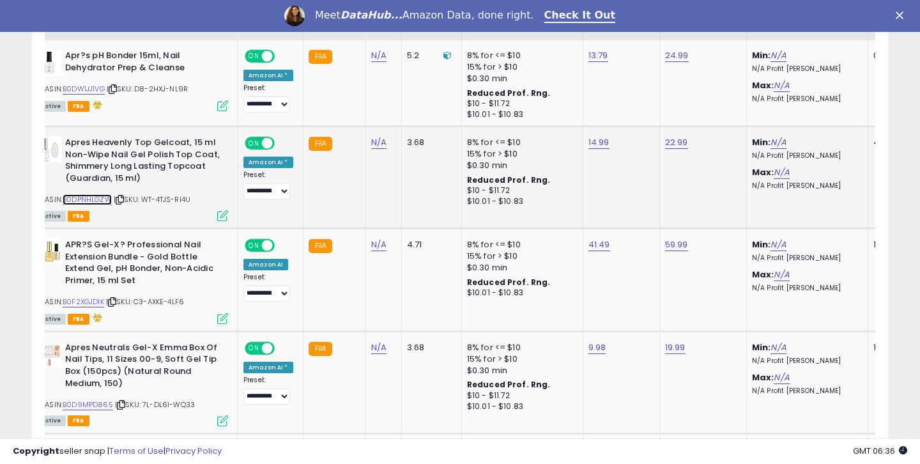
scroll to position [691, 0]
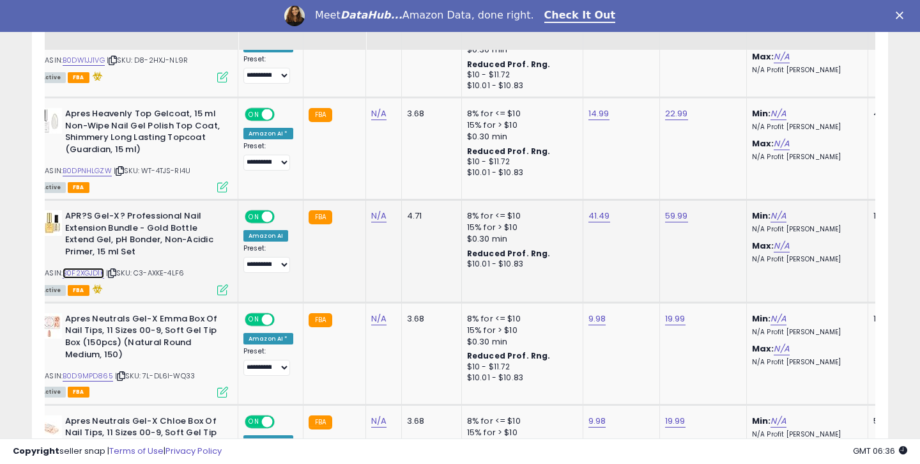
click at [88, 275] on link "B0F2XGJD1K" at bounding box center [84, 273] width 42 height 11
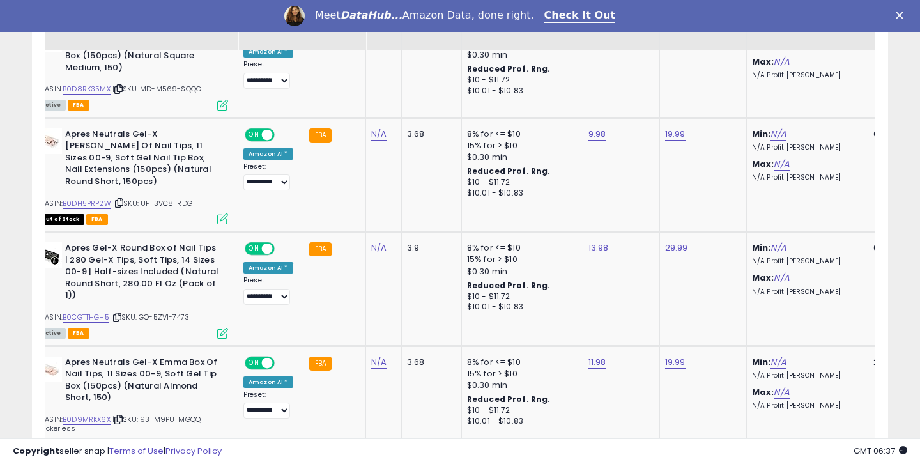
scroll to position [1085, 0]
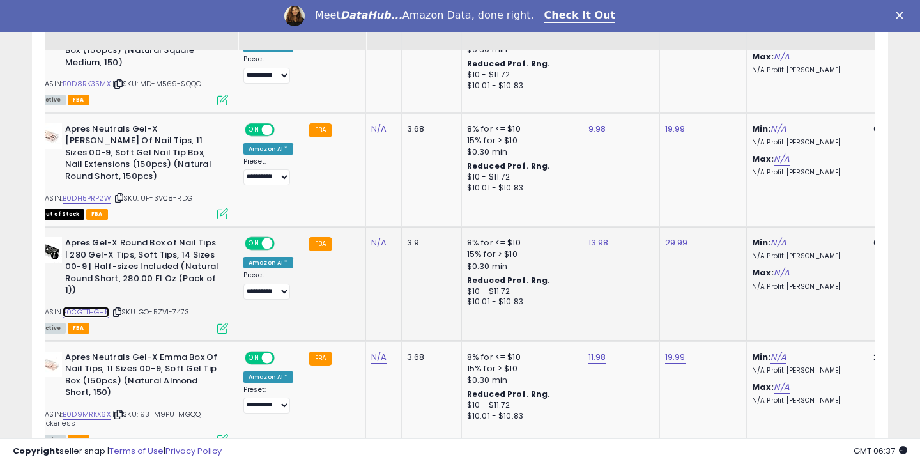
click at [96, 307] on link "B0CGTTHGH5" at bounding box center [86, 312] width 47 height 11
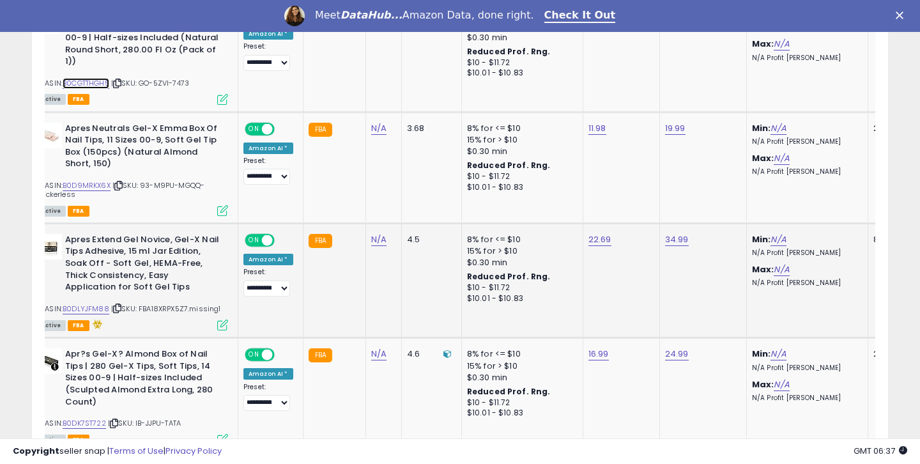
scroll to position [1338, 0]
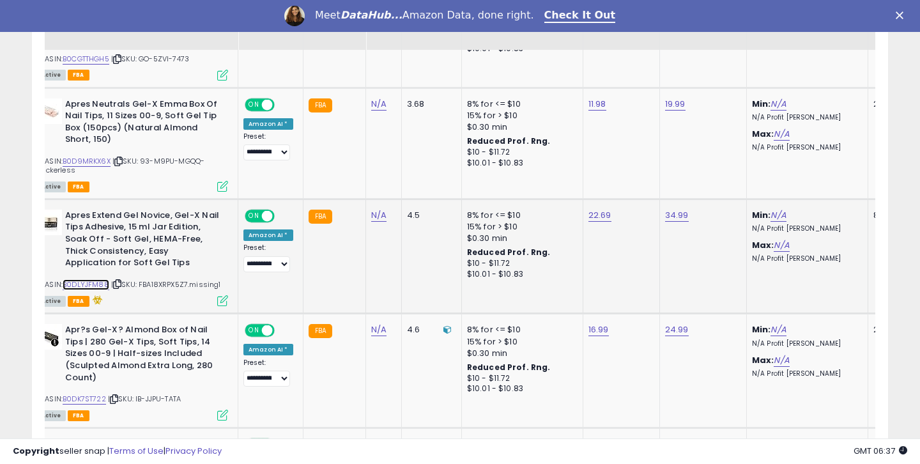
click at [99, 279] on link "B0DLYJFM88" at bounding box center [86, 284] width 47 height 11
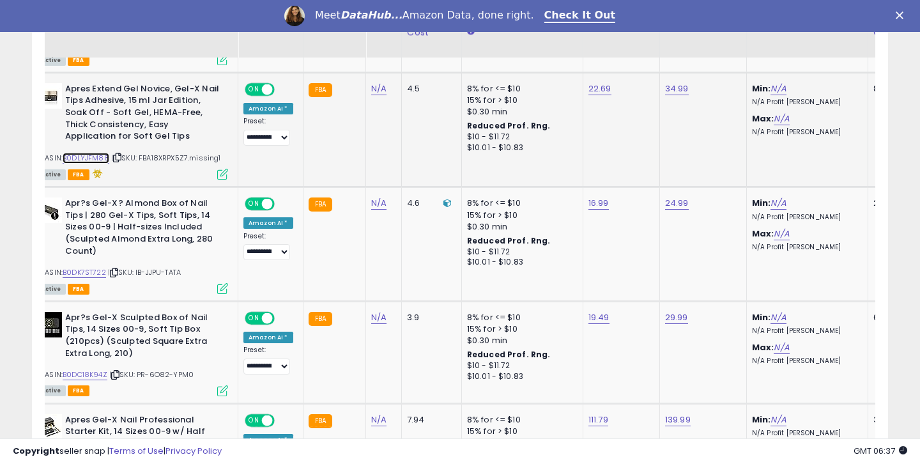
scroll to position [1473, 0]
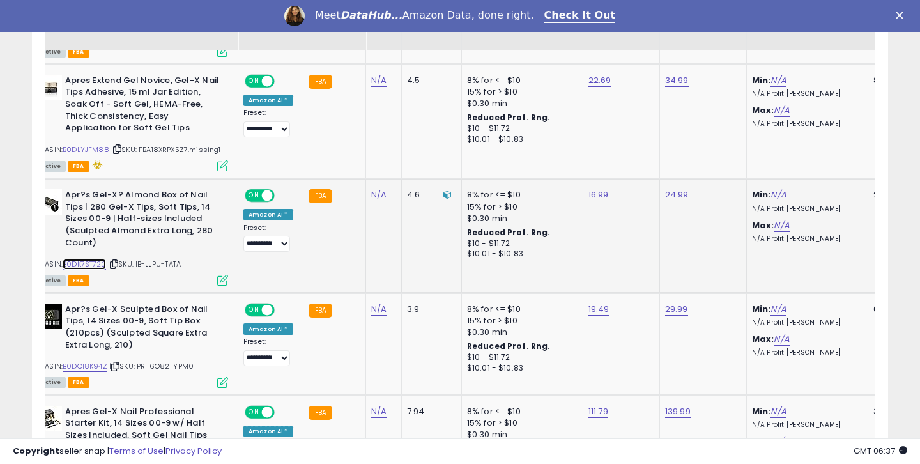
click at [99, 259] on link "B0DK7ST722" at bounding box center [84, 264] width 43 height 11
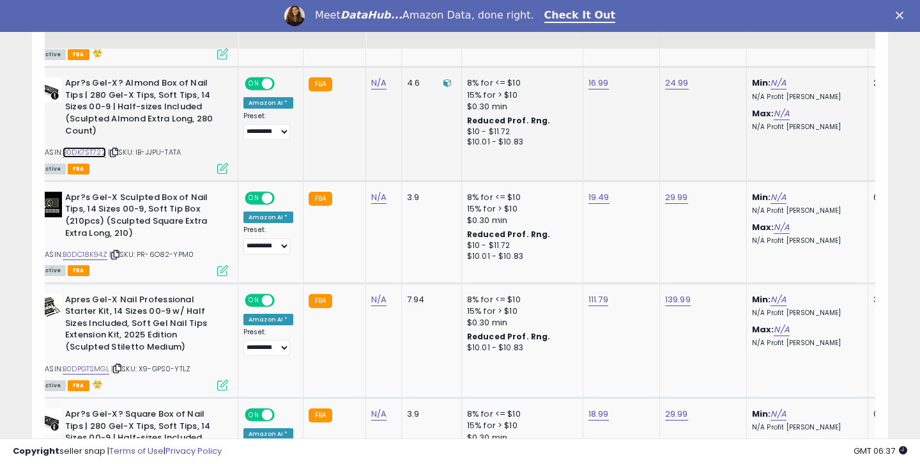
scroll to position [1594, 0]
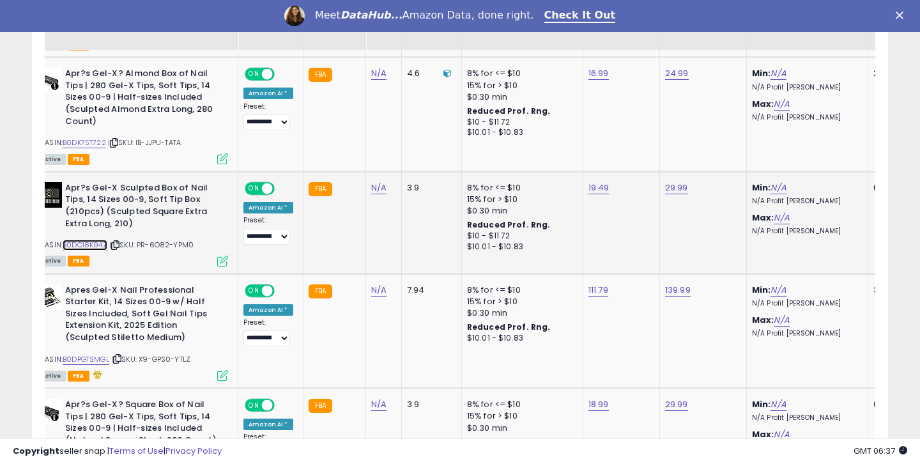
click at [86, 240] on link "B0DC18K94Z" at bounding box center [85, 245] width 45 height 11
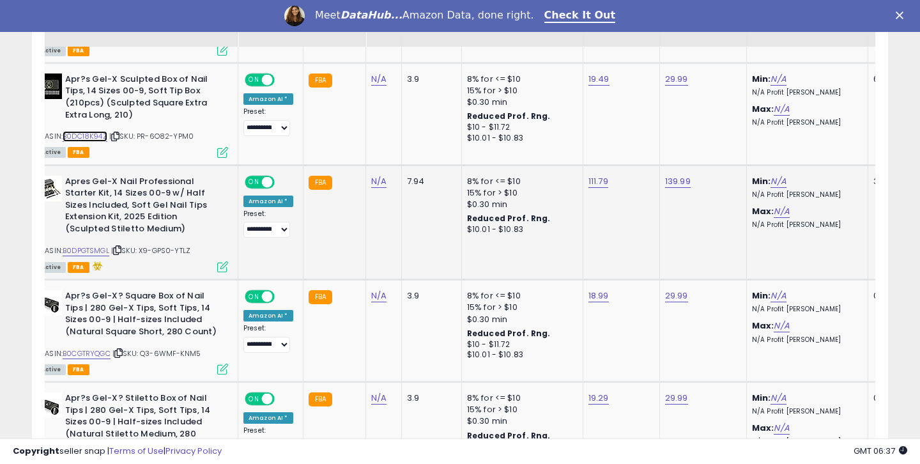
scroll to position [1705, 0]
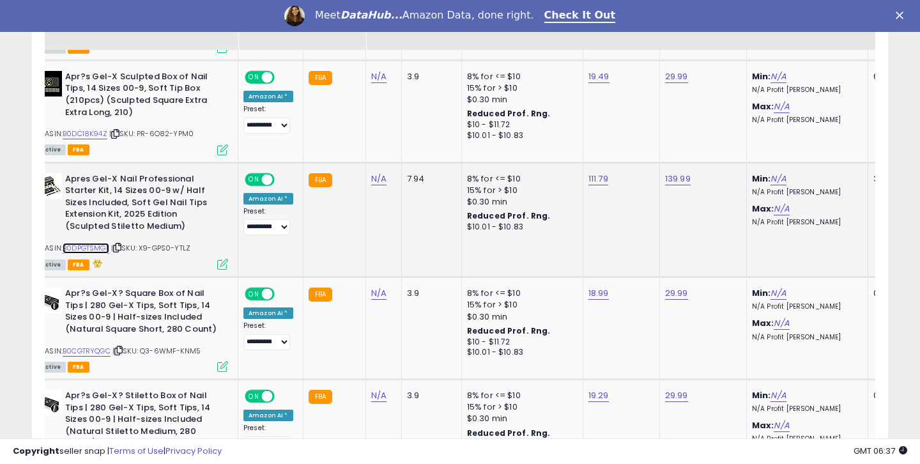
click at [93, 243] on link "B0DPGTSMGL" at bounding box center [86, 248] width 47 height 11
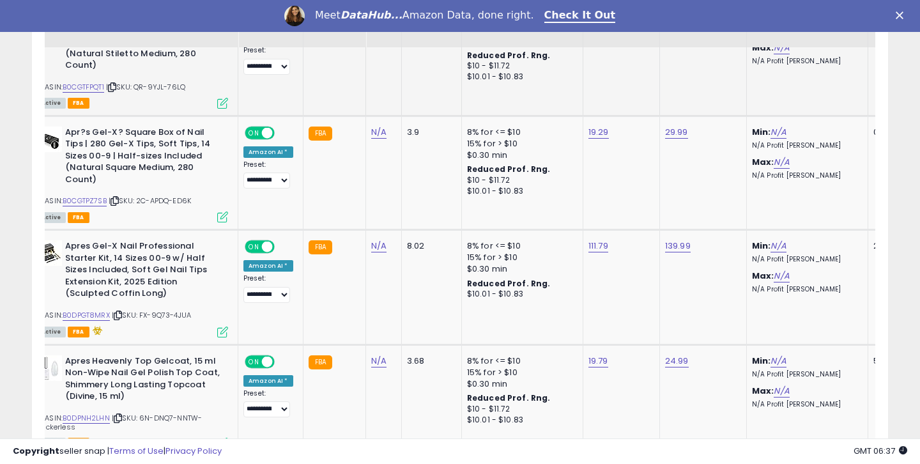
scroll to position [2091, 0]
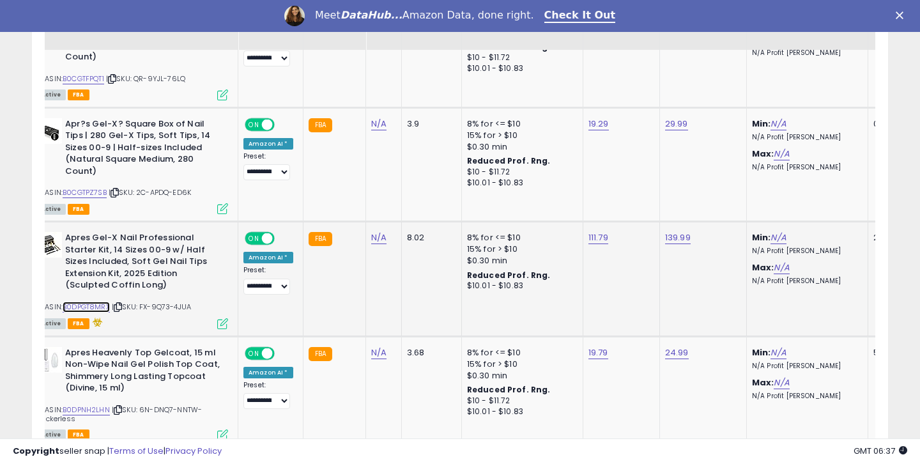
click at [105, 301] on link "B0DPGT8MRX" at bounding box center [86, 306] width 47 height 11
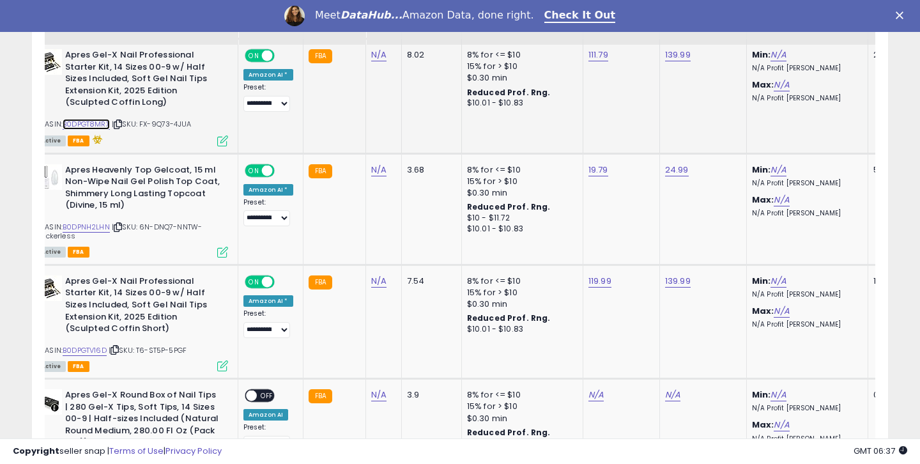
scroll to position [2274, 0]
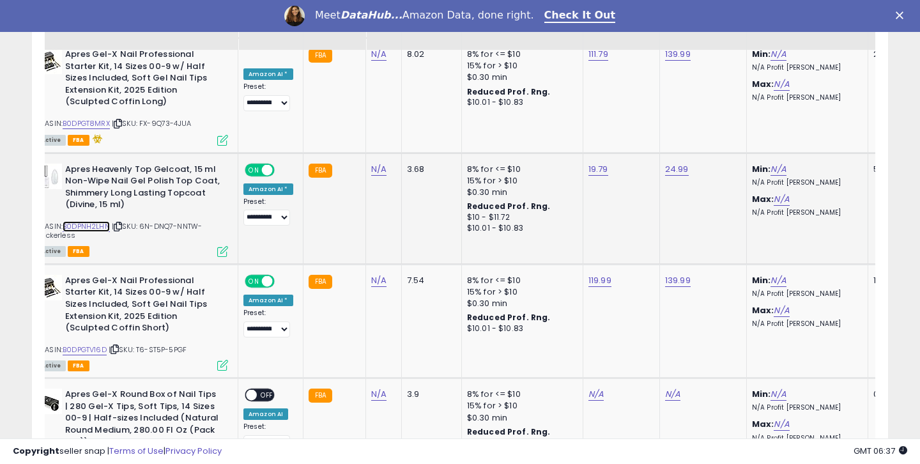
click at [91, 221] on link "B0DPNH2LHN" at bounding box center [86, 226] width 47 height 11
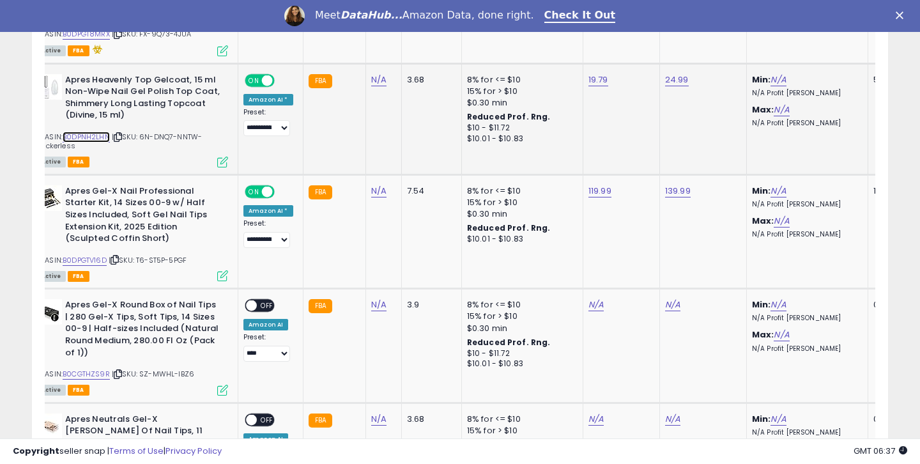
scroll to position [2415, 0]
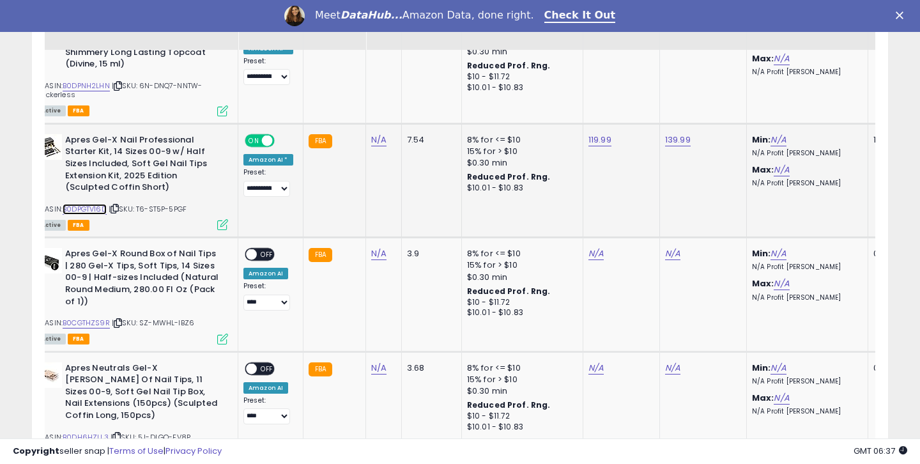
click at [102, 204] on link "B0DPGTV16D" at bounding box center [85, 209] width 44 height 11
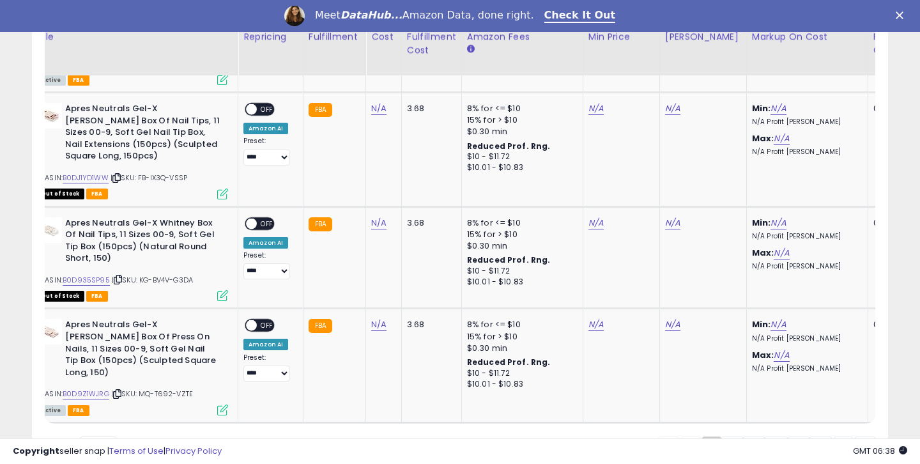
scroll to position [3018, 0]
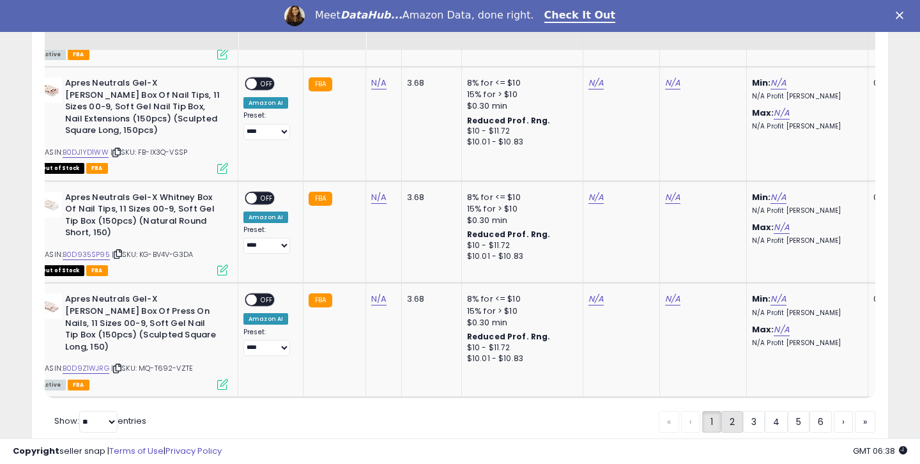
click at [731, 411] on link "2" at bounding box center [732, 422] width 22 height 22
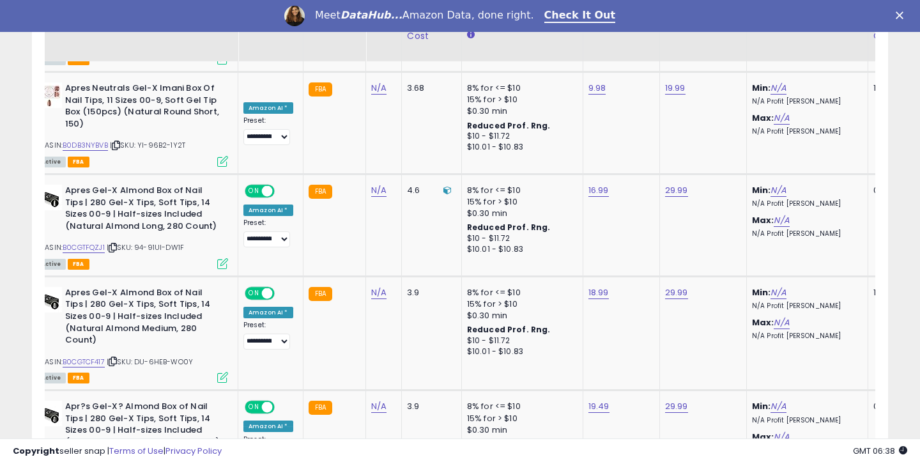
scroll to position [1368, 0]
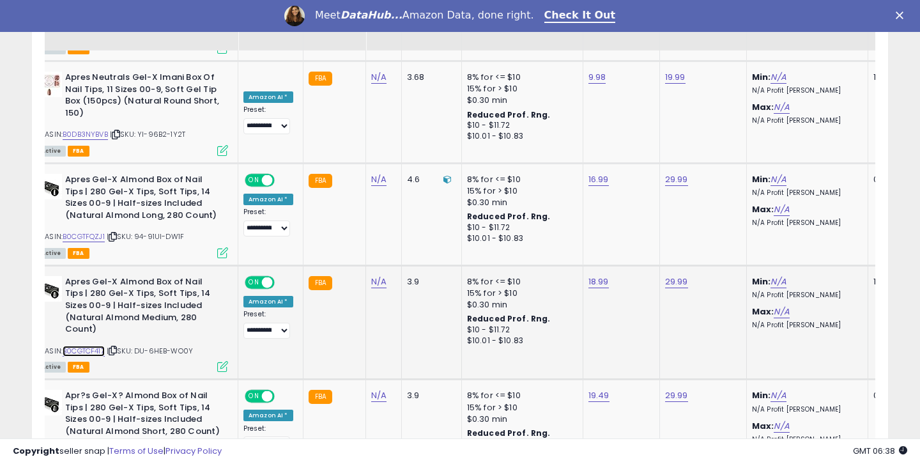
click at [89, 346] on link "B0CGTCF417" at bounding box center [84, 351] width 42 height 11
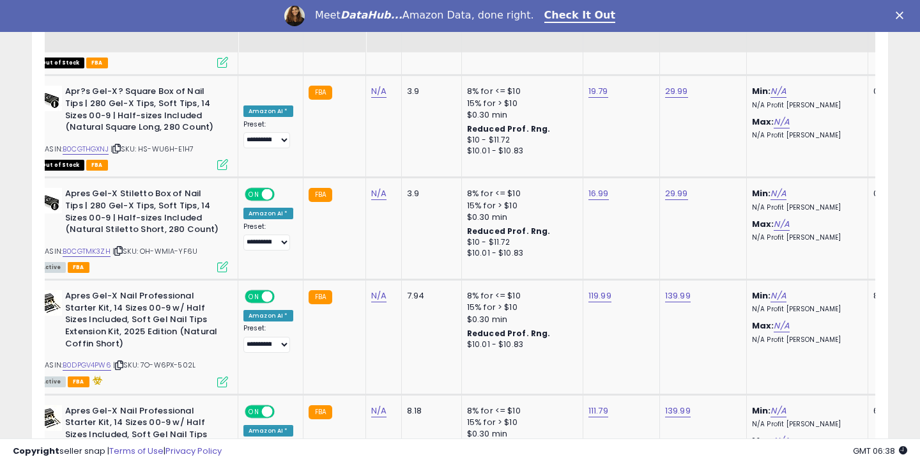
scroll to position [2285, 0]
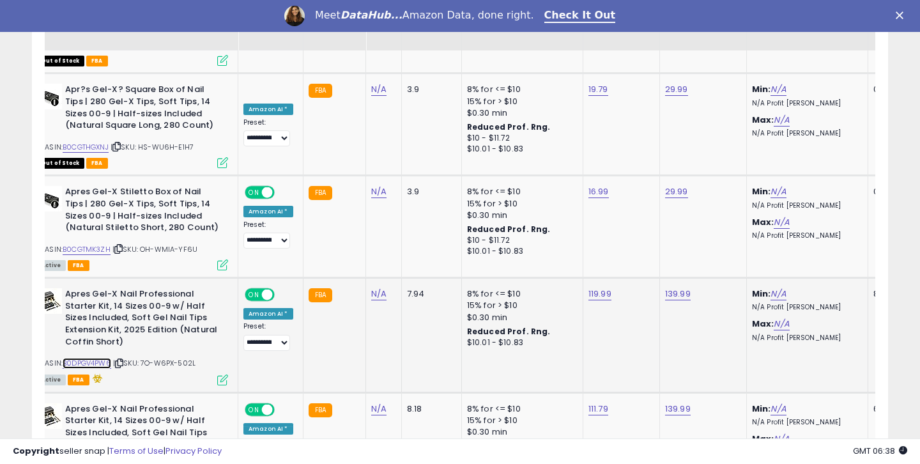
click at [82, 358] on link "B0DPGV4PW6" at bounding box center [87, 363] width 49 height 11
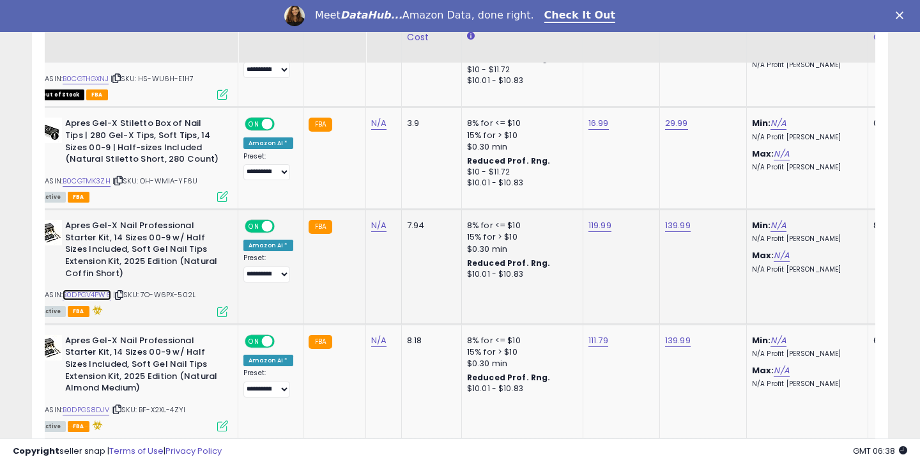
scroll to position [2370, 0]
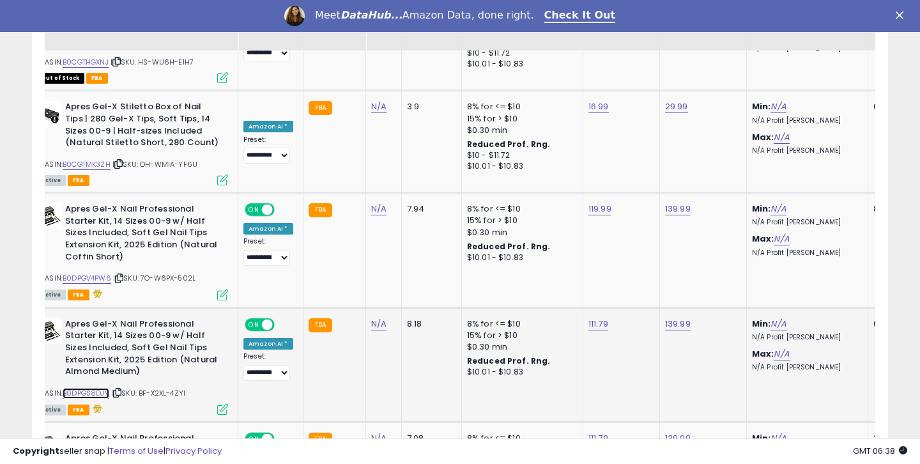
click at [94, 388] on link "B0DPGS8DJV" at bounding box center [86, 393] width 47 height 11
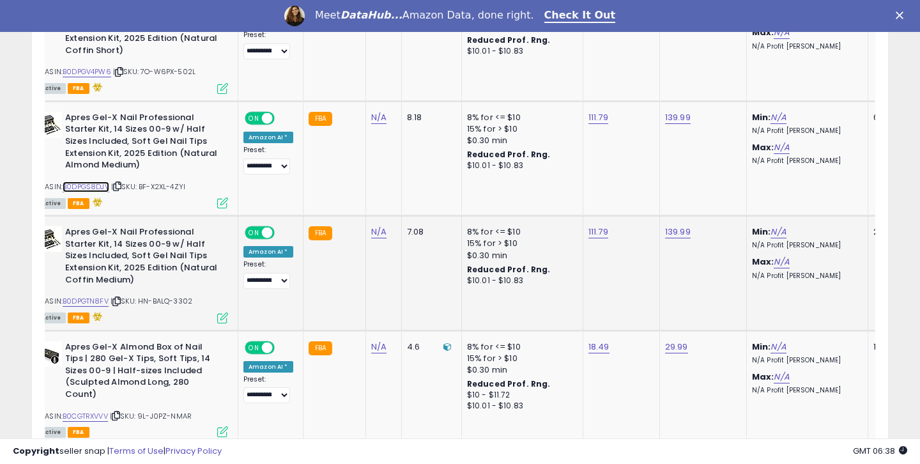
scroll to position [2580, 0]
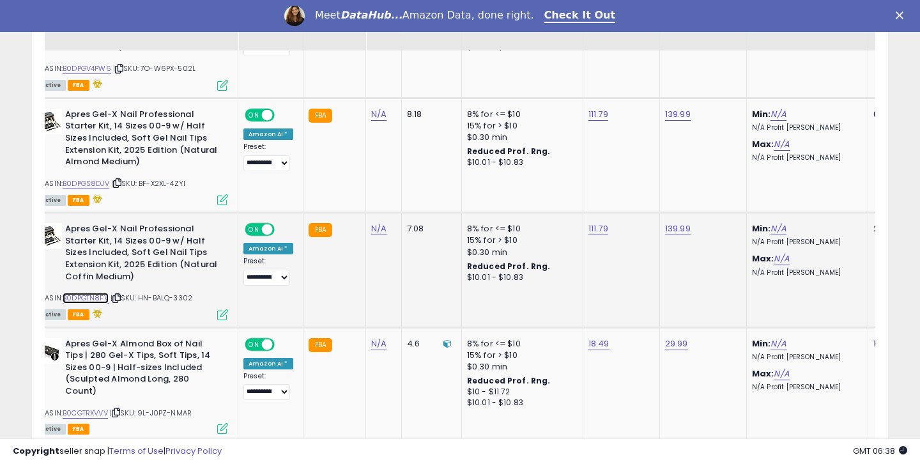
click at [104, 293] on link "B0DPGTN8FV" at bounding box center [86, 298] width 46 height 11
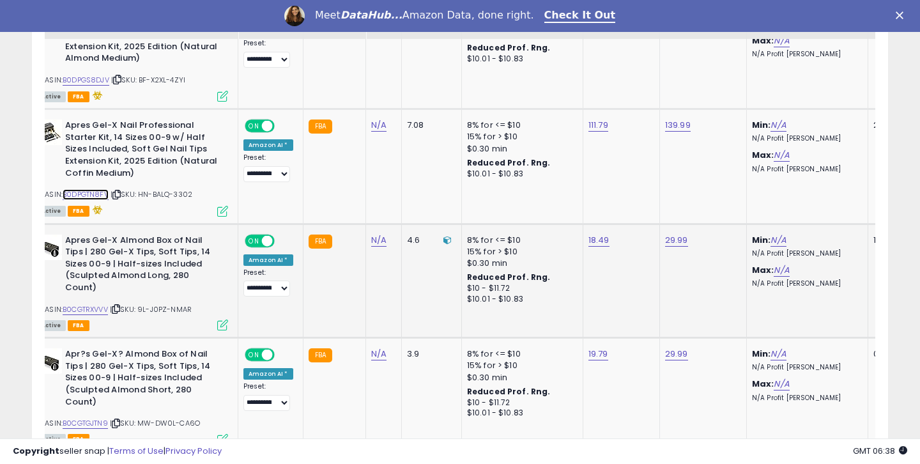
scroll to position [2697, 0]
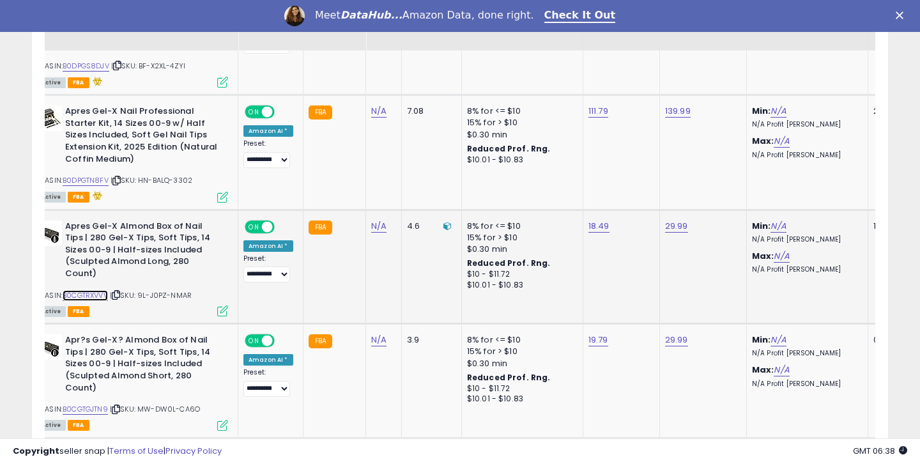
click at [94, 290] on link "B0CGTRXVVV" at bounding box center [85, 295] width 45 height 11
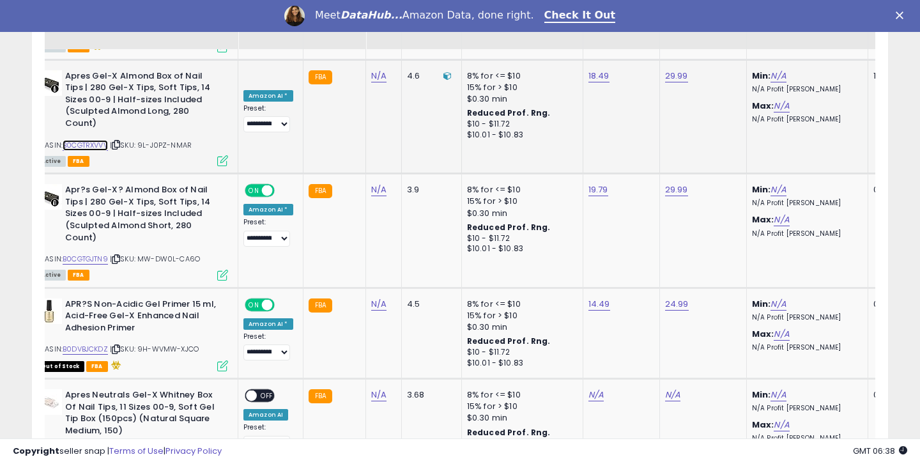
scroll to position [2859, 0]
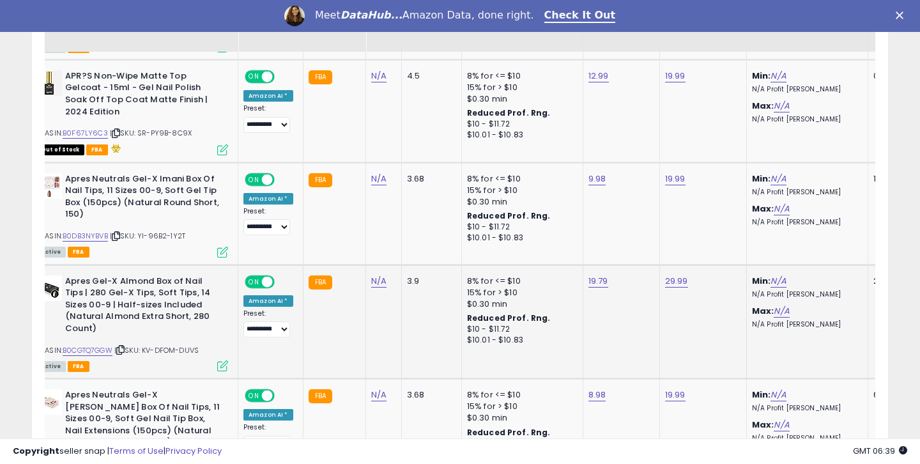
scroll to position [1805, 0]
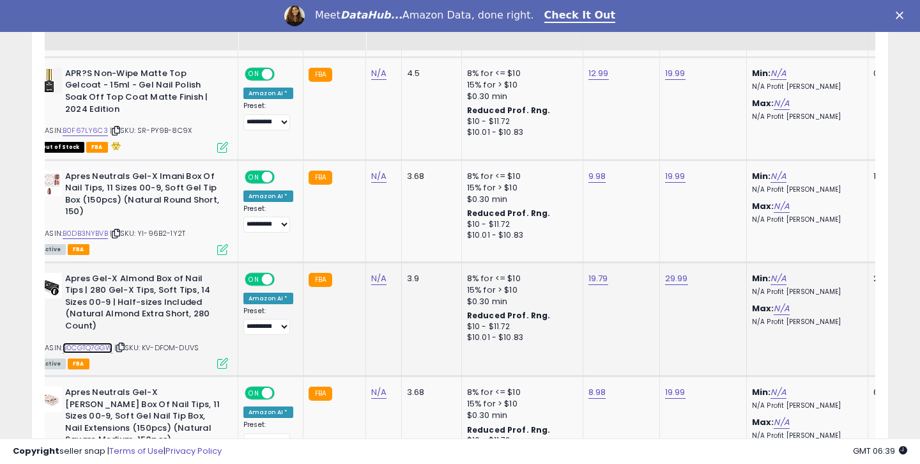
click at [109, 342] on link "B0CGTQ7GGW" at bounding box center [88, 347] width 50 height 11
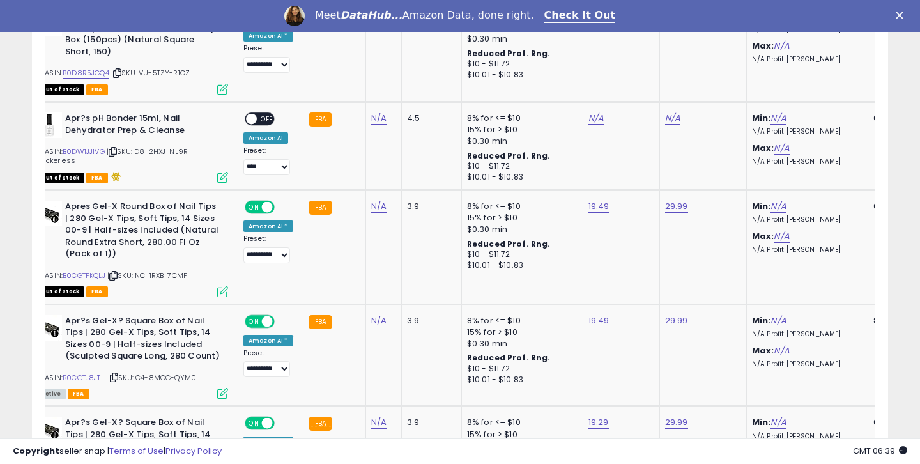
scroll to position [2454, 0]
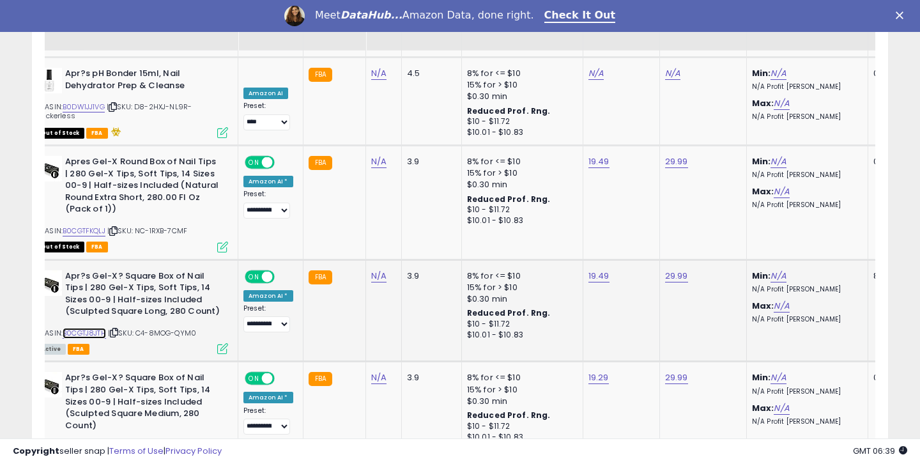
click at [88, 328] on link "B0CGTJ8JTH" at bounding box center [84, 333] width 43 height 11
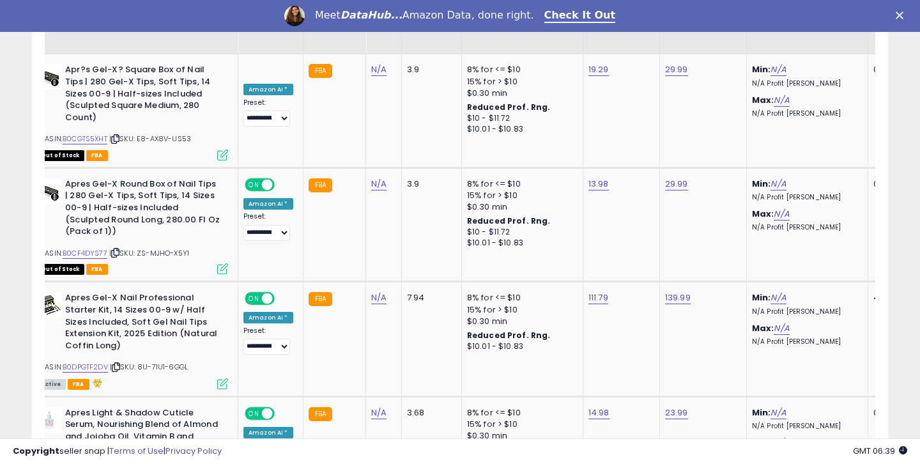
scroll to position [2773, 0]
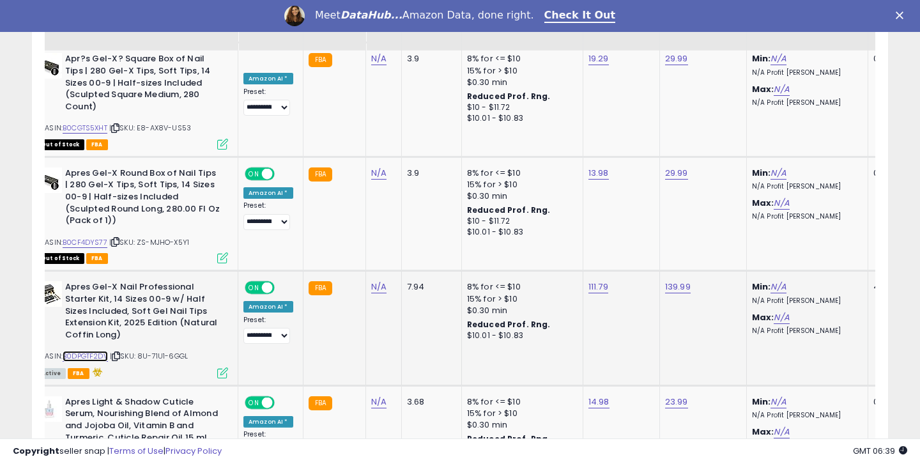
click at [100, 351] on link "B0DPGTF2DV" at bounding box center [85, 356] width 45 height 11
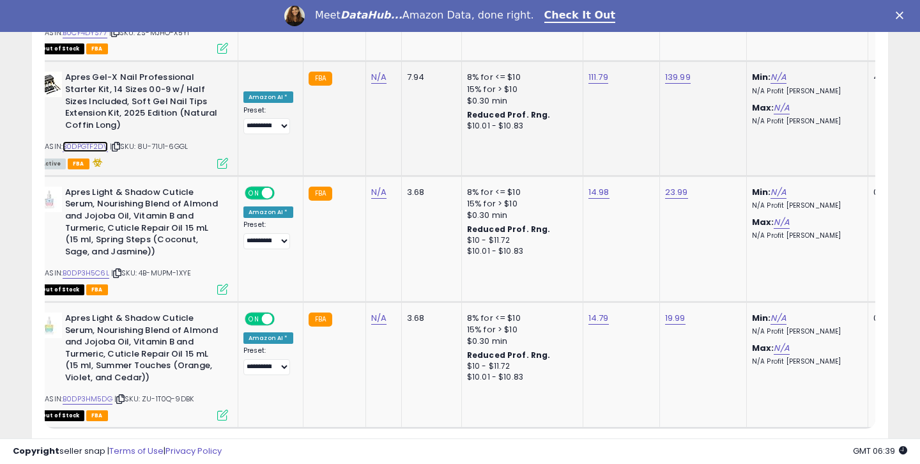
scroll to position [2989, 0]
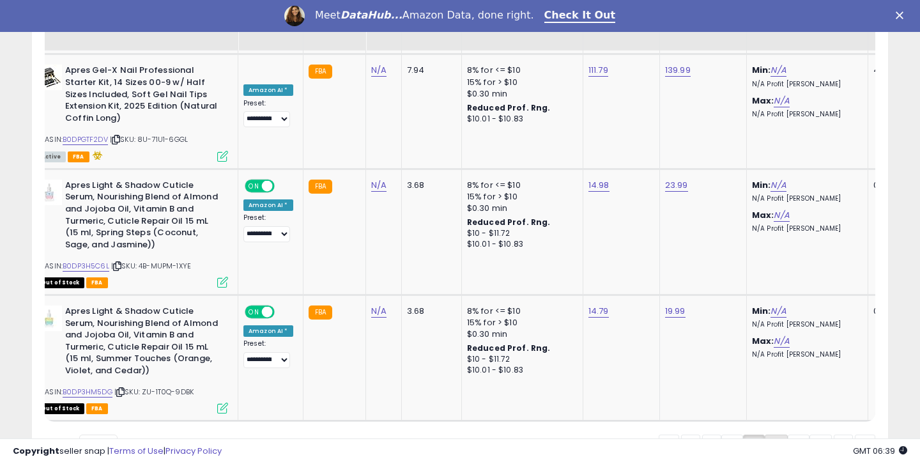
click at [770, 434] on link "4" at bounding box center [776, 445] width 23 height 22
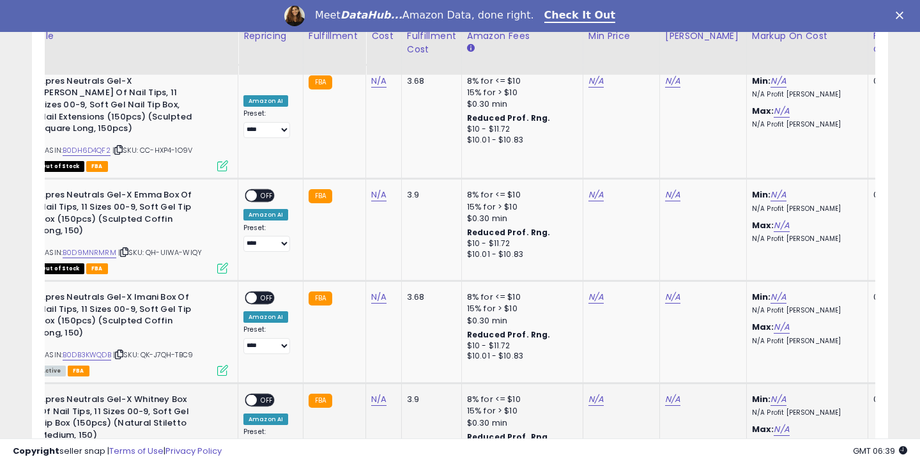
scroll to position [2928, 0]
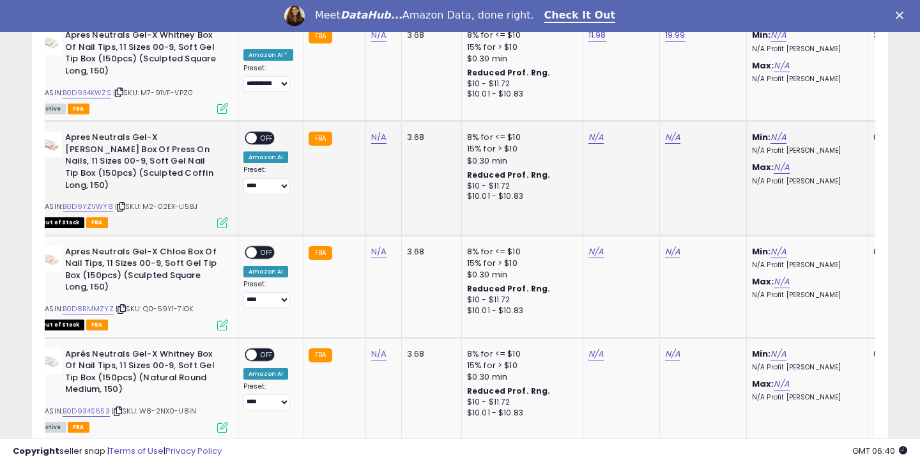
scroll to position [2918, 0]
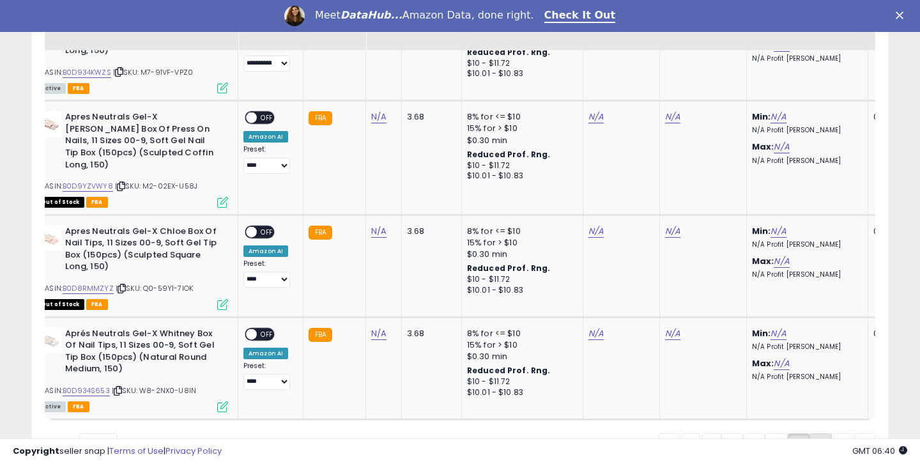
click at [818, 433] on link "6" at bounding box center [820, 444] width 22 height 22
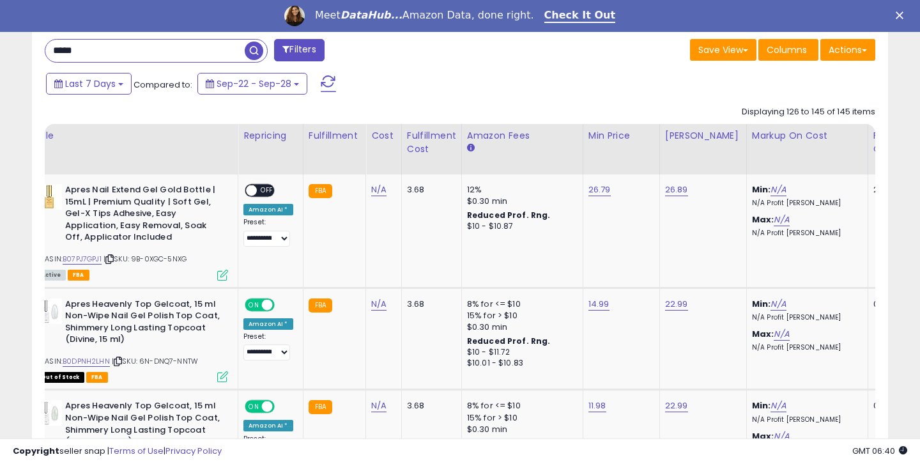
scroll to position [533, 0]
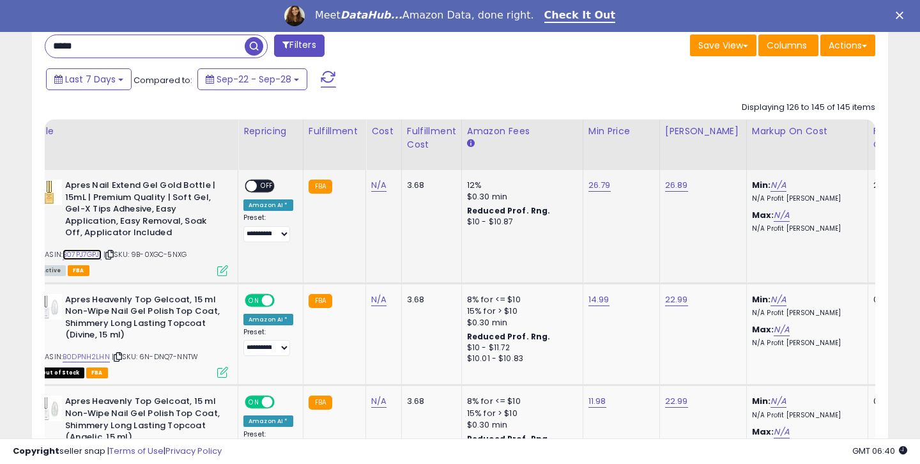
click at [100, 252] on link "B07PJ7GPJ1" at bounding box center [82, 254] width 39 height 11
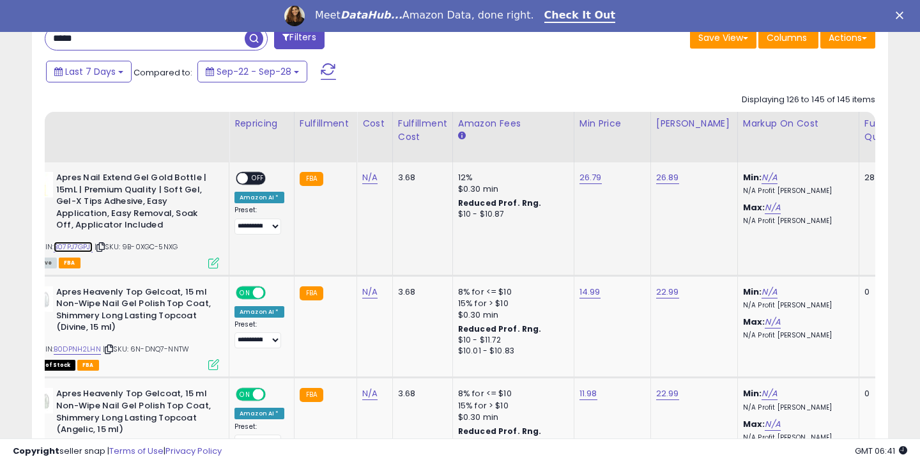
scroll to position [582, 0]
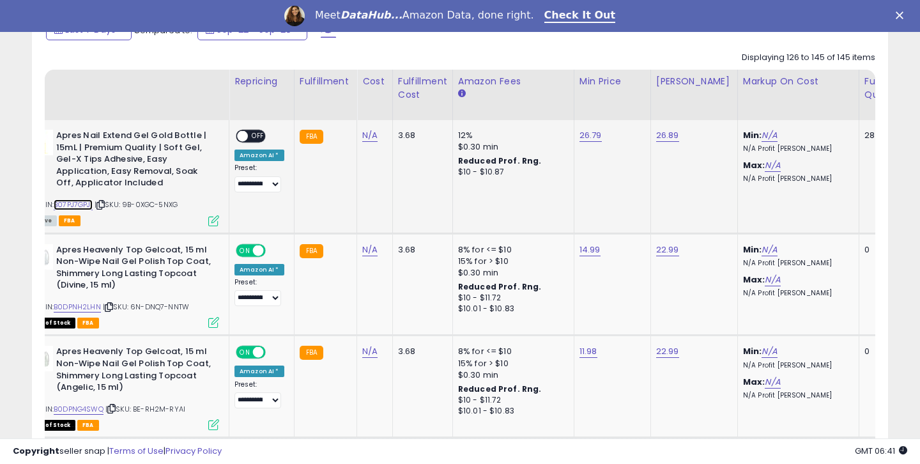
click at [90, 204] on link "B07PJ7GPJ1" at bounding box center [73, 204] width 39 height 11
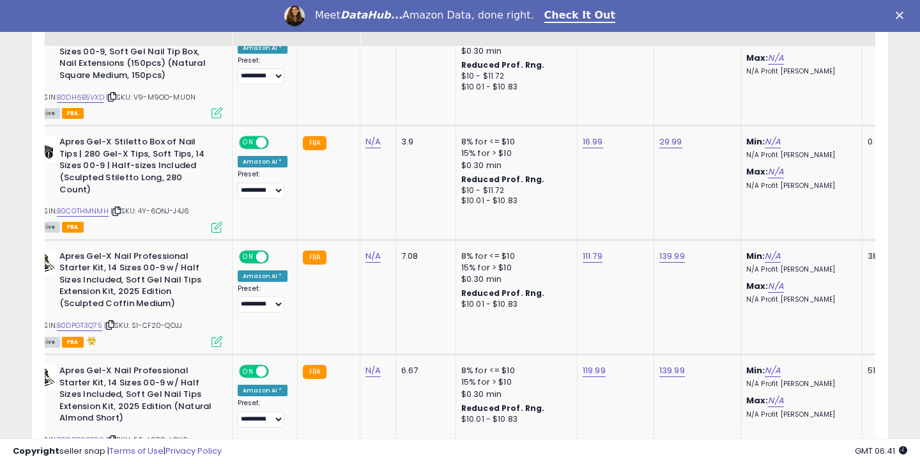
scroll to position [1647, 0]
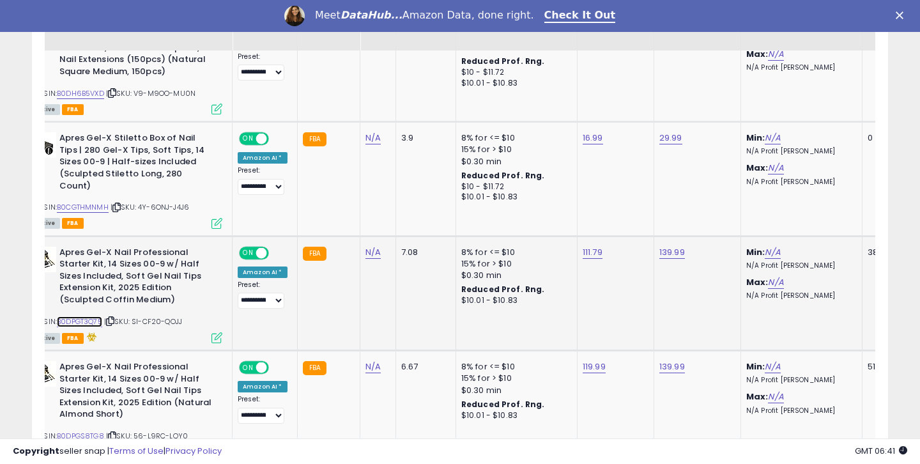
click at [87, 316] on link "B0DPGT3Q75" at bounding box center [79, 321] width 45 height 11
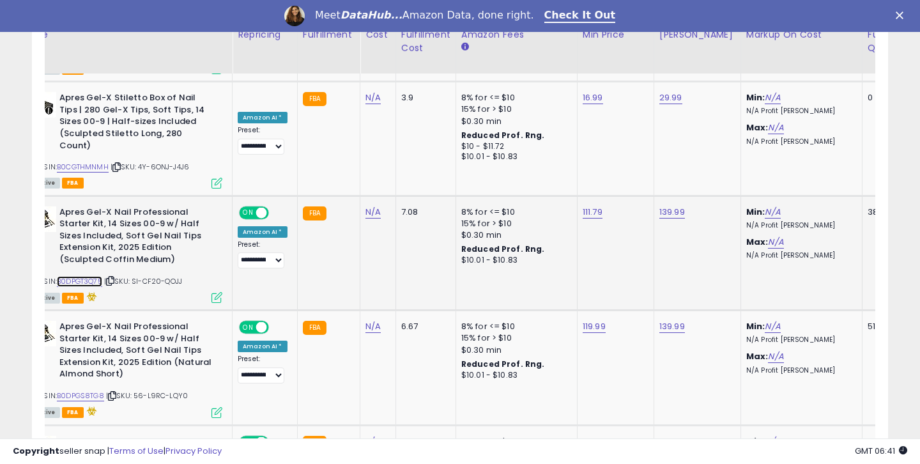
scroll to position [1766, 0]
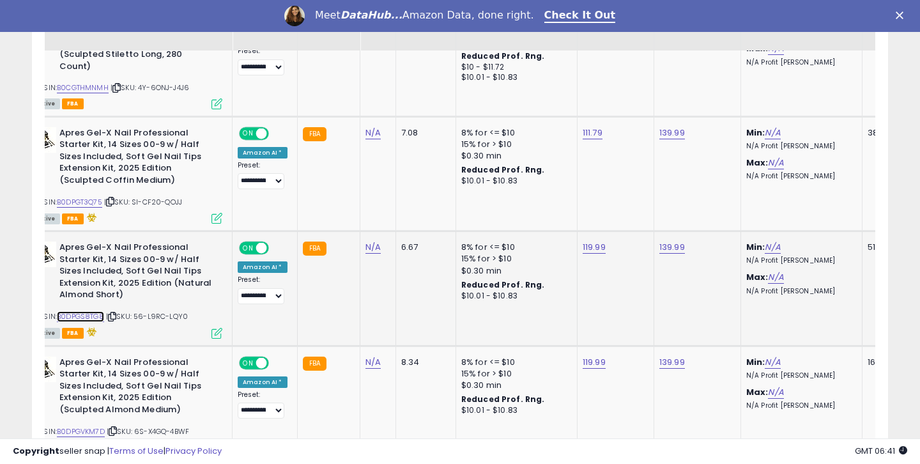
click at [84, 311] on link "B0DPGS8TG8" at bounding box center [80, 316] width 47 height 11
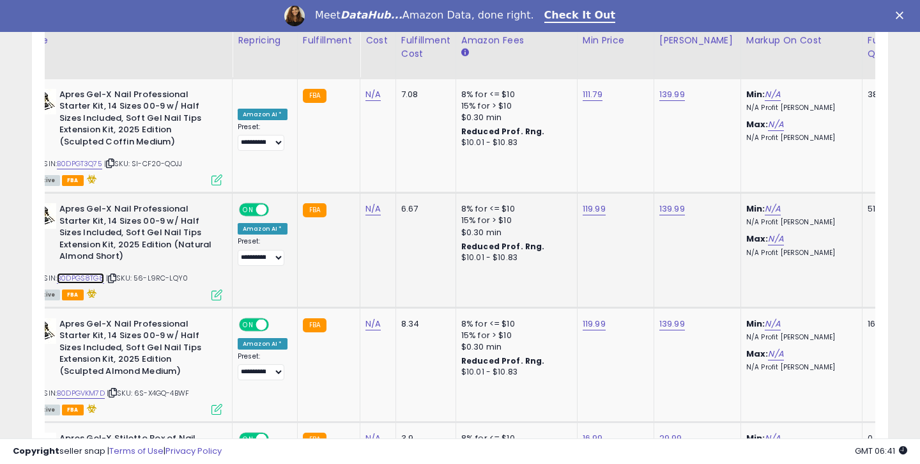
scroll to position [1896, 0]
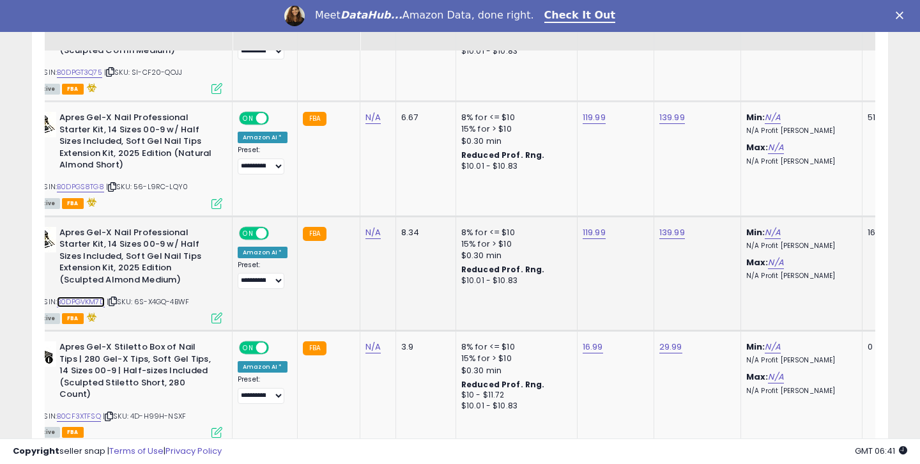
click at [92, 296] on link "B0DPGVKM7D" at bounding box center [81, 301] width 48 height 11
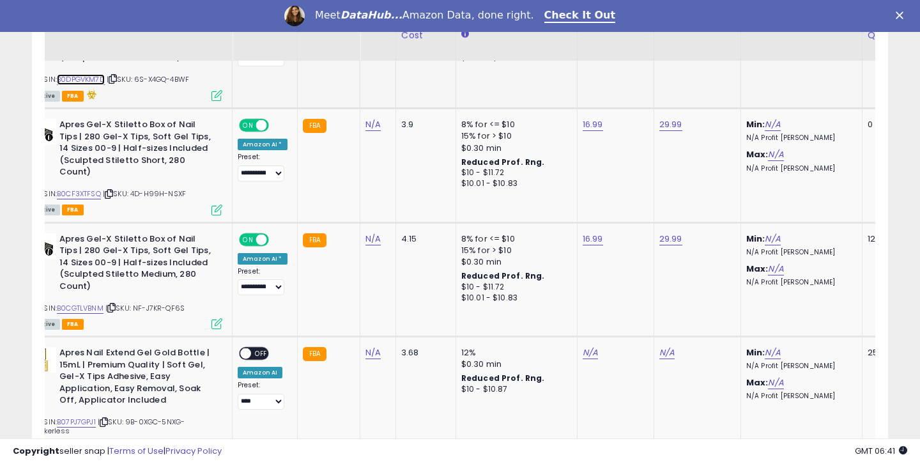
scroll to position [2140, 0]
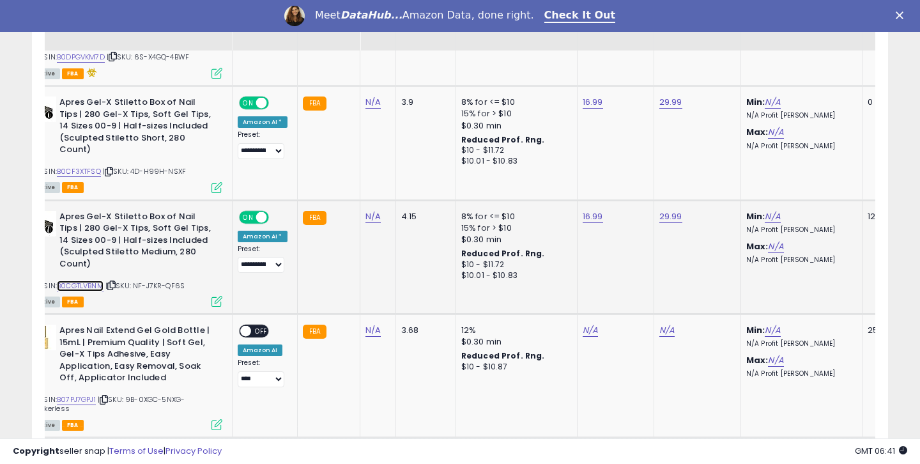
click at [86, 280] on link "B0CGTLVBNM" at bounding box center [80, 285] width 47 height 11
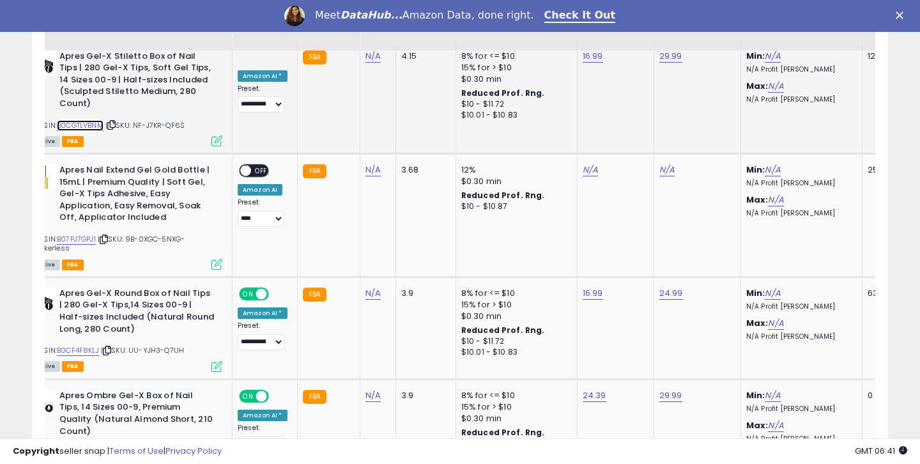
scroll to position [2304, 0]
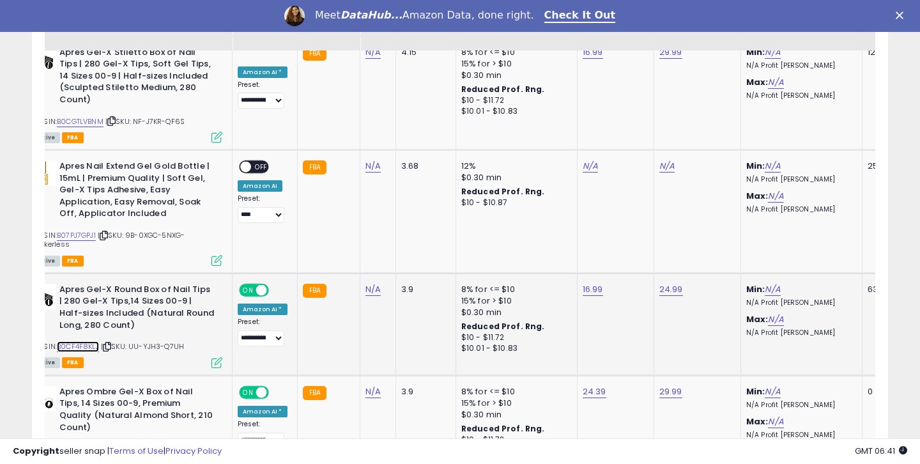
click at [83, 341] on link "B0CF4F8KLJ" at bounding box center [78, 346] width 42 height 11
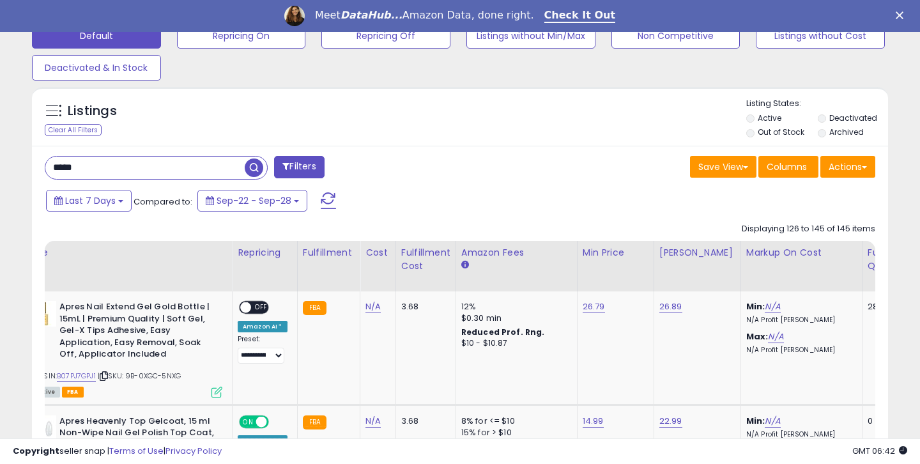
scroll to position [402, 0]
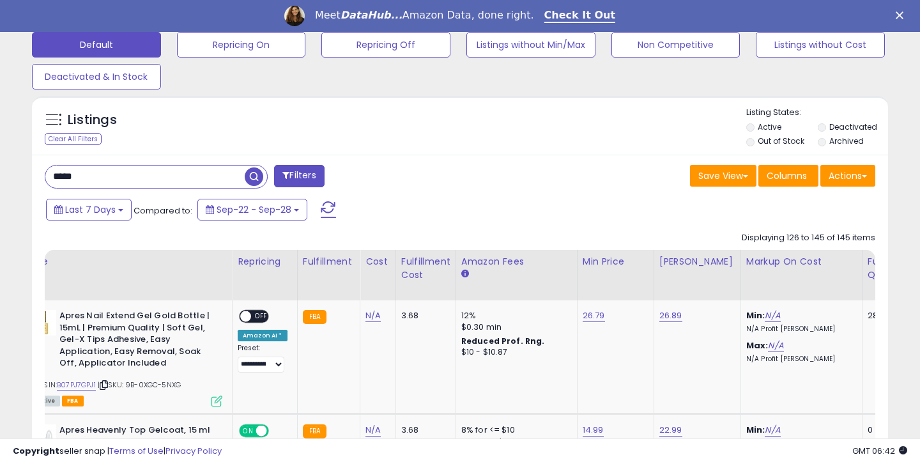
click at [150, 174] on input "*****" at bounding box center [144, 176] width 199 height 22
type input "****"
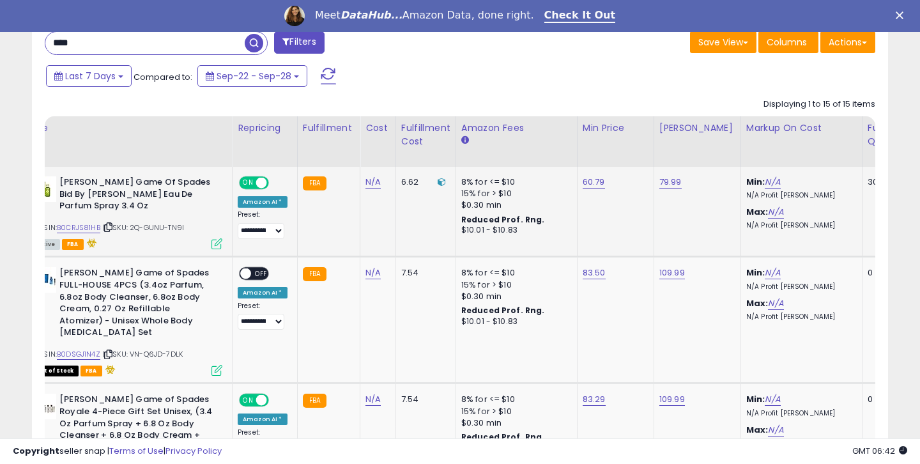
scroll to position [262, 495]
click at [96, 222] on link "B0CRJS81HB" at bounding box center [78, 227] width 43 height 11
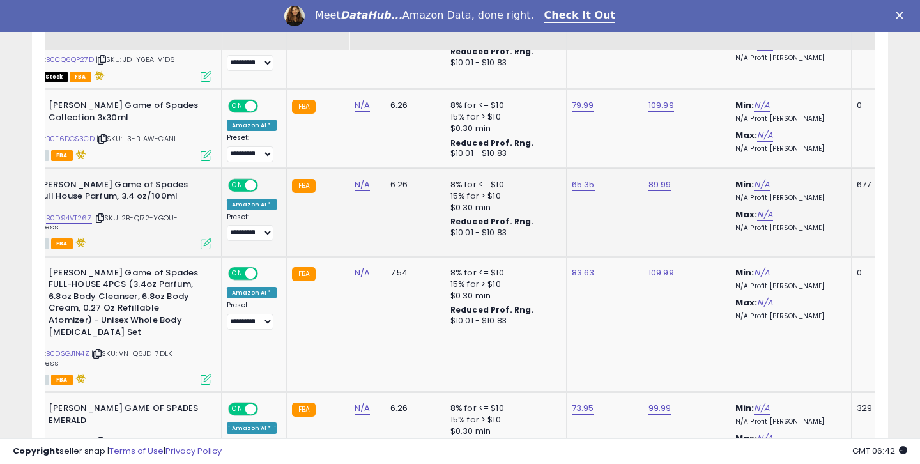
scroll to position [0, 47]
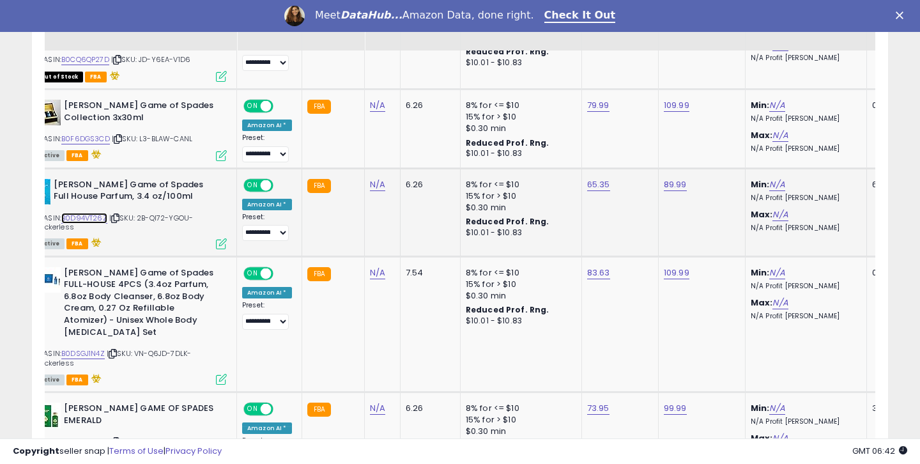
click at [91, 213] on link "B0D94VT26Z" at bounding box center [84, 218] width 46 height 11
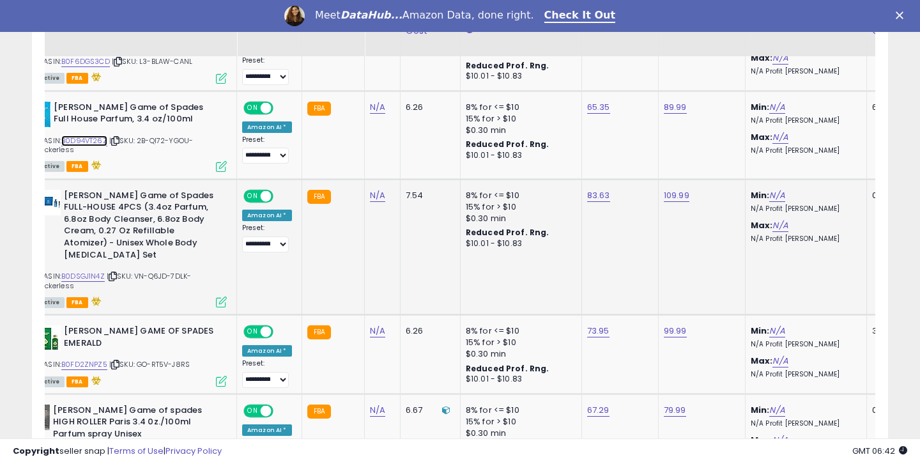
scroll to position [1316, 0]
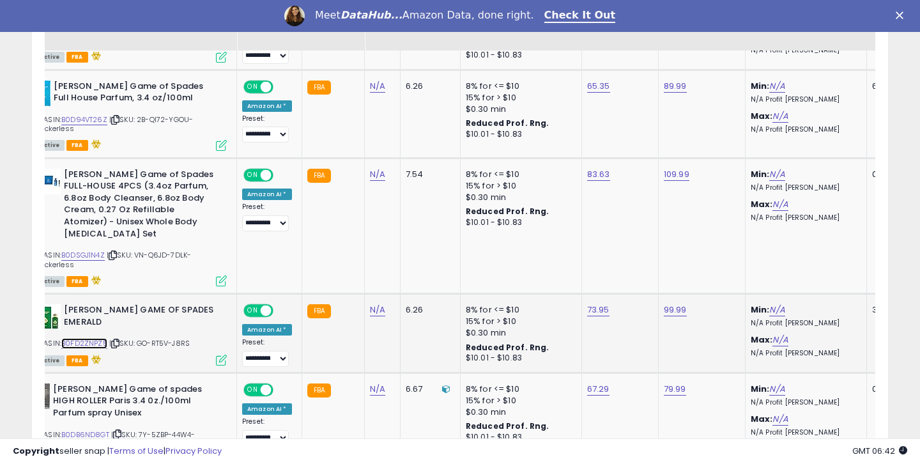
click at [94, 338] on link "B0FD2ZNPZ5" at bounding box center [84, 343] width 46 height 11
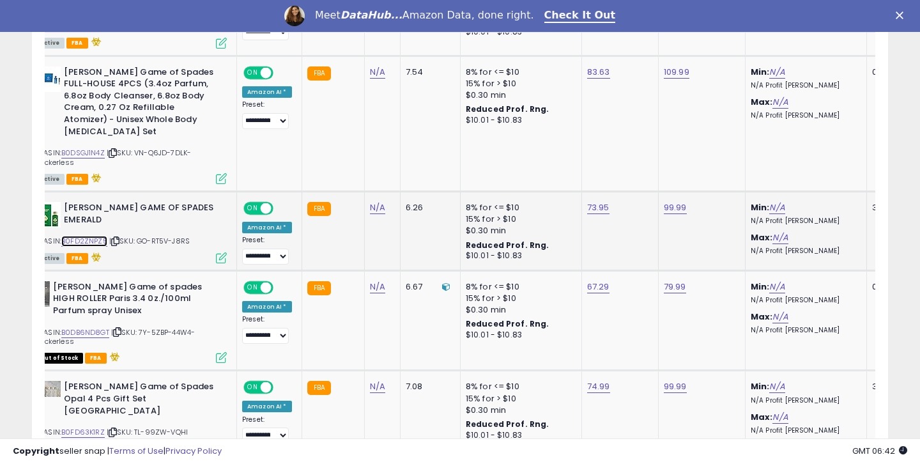
scroll to position [1389, 0]
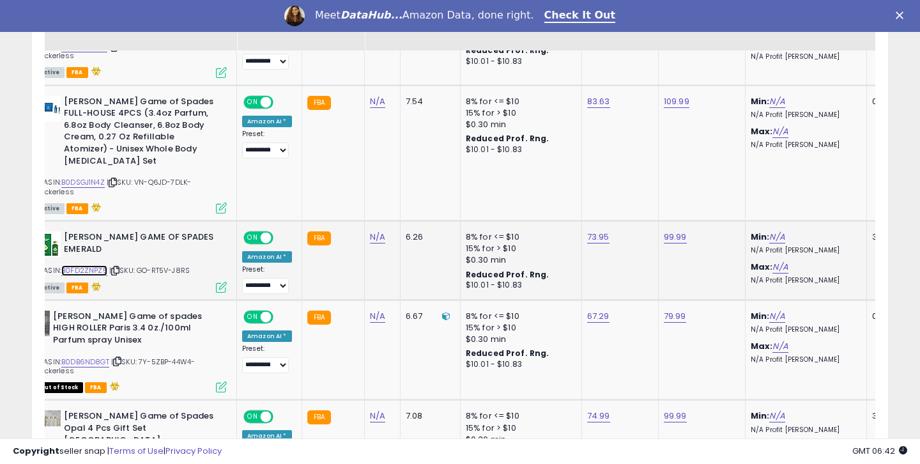
click at [100, 265] on link "B0FD2ZNPZ5" at bounding box center [84, 270] width 46 height 11
click at [599, 231] on link "73.95" at bounding box center [598, 237] width 22 height 13
drag, startPoint x: 519, startPoint y: 176, endPoint x: 571, endPoint y: 174, distance: 51.8
click at [555, 175] on input "*****" at bounding box center [561, 174] width 114 height 22
type input "*****"
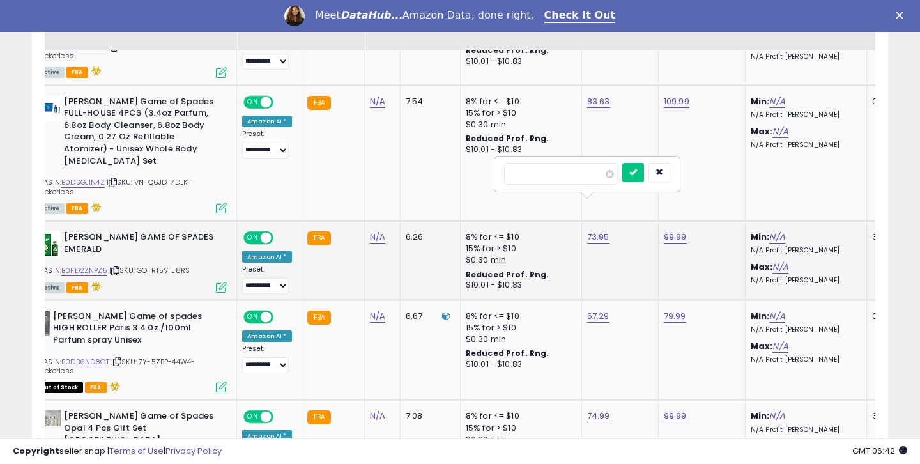
click button "submit" at bounding box center [633, 172] width 22 height 19
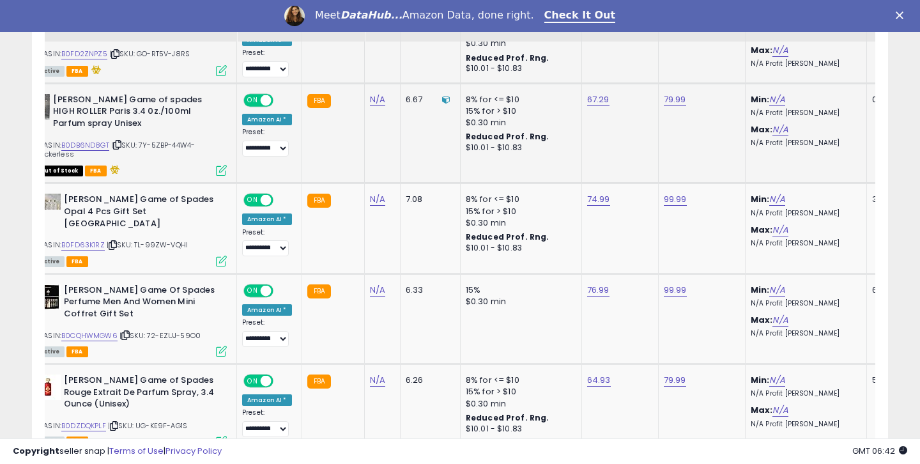
scroll to position [1613, 0]
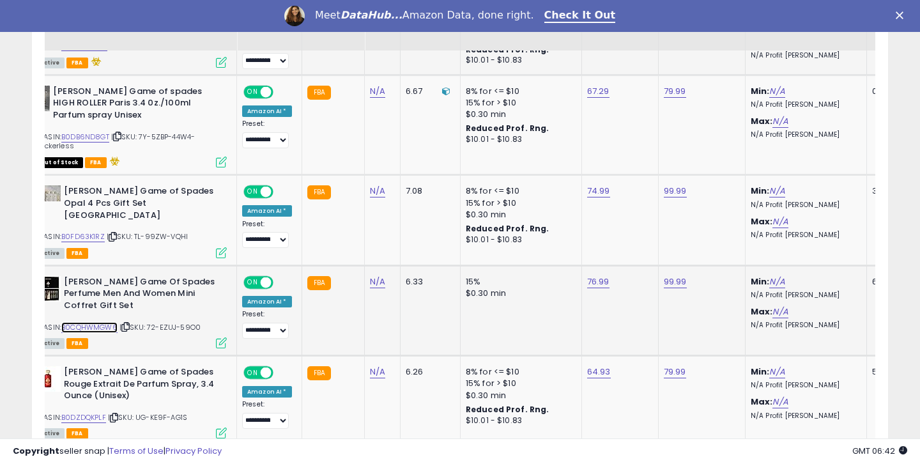
click at [114, 322] on link "B0CQHWMGW6" at bounding box center [89, 327] width 56 height 11
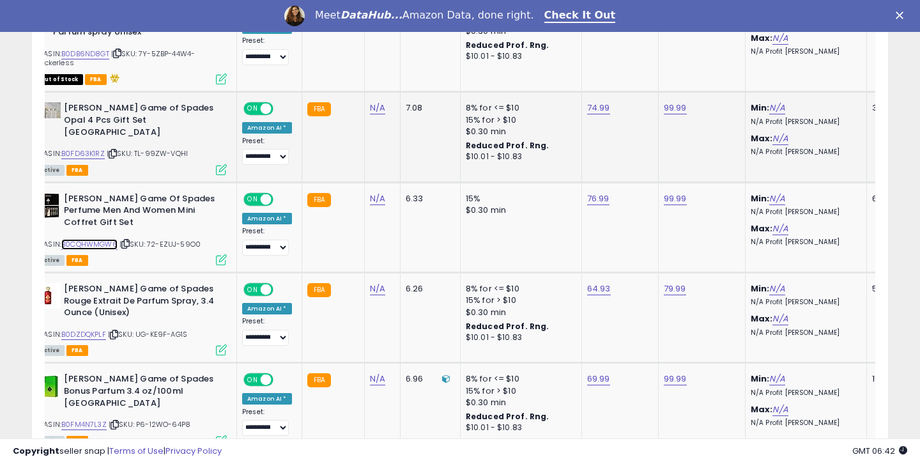
scroll to position [1731, 0]
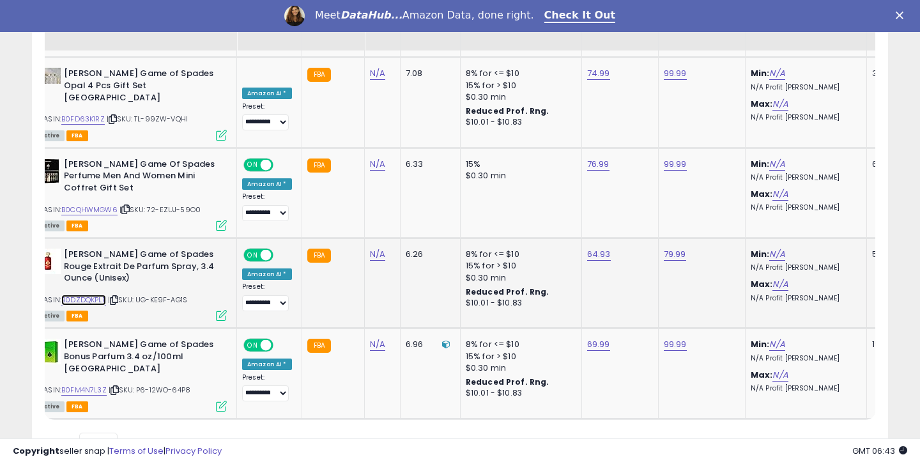
click at [79, 294] on link "B0DZDQKPLF" at bounding box center [83, 299] width 45 height 11
click at [88, 385] on link "B0FM4N7L3Z" at bounding box center [83, 390] width 45 height 11
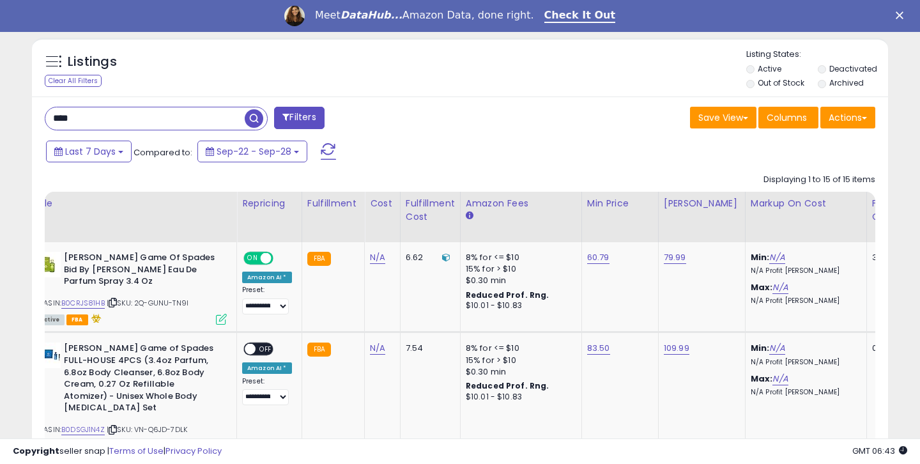
scroll to position [338, 0]
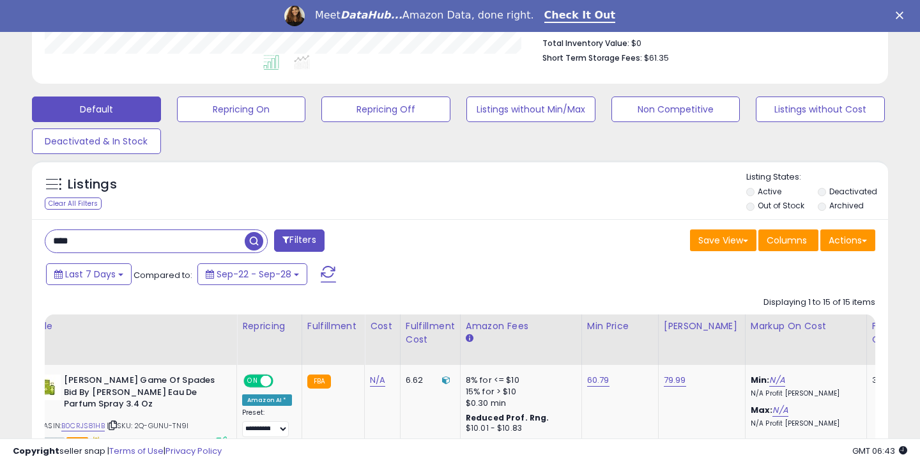
click at [156, 245] on input "****" at bounding box center [144, 241] width 199 height 22
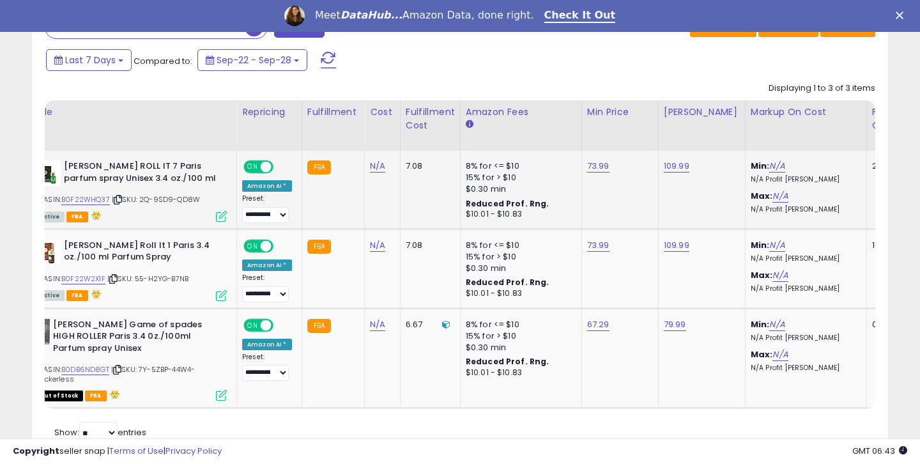
scroll to position [262, 495]
click at [88, 200] on link "B0F22WHQ37" at bounding box center [85, 199] width 49 height 11
click at [95, 278] on link "B0F22W2X1F" at bounding box center [83, 278] width 44 height 11
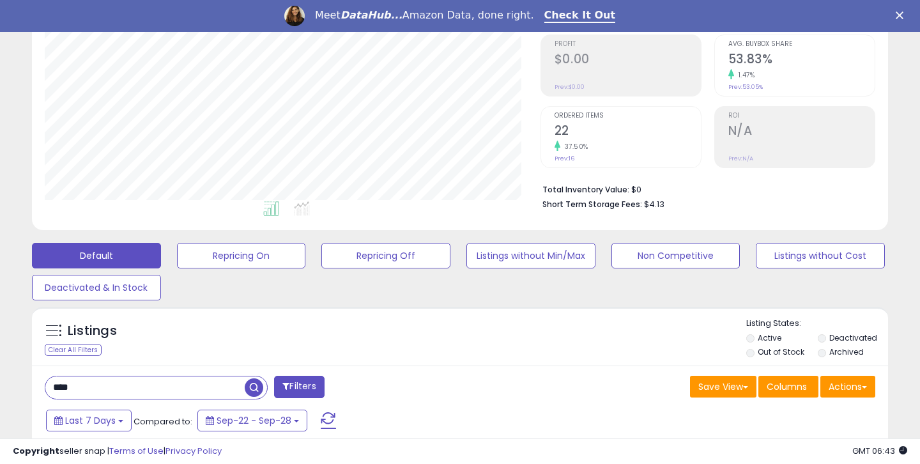
scroll to position [222, 0]
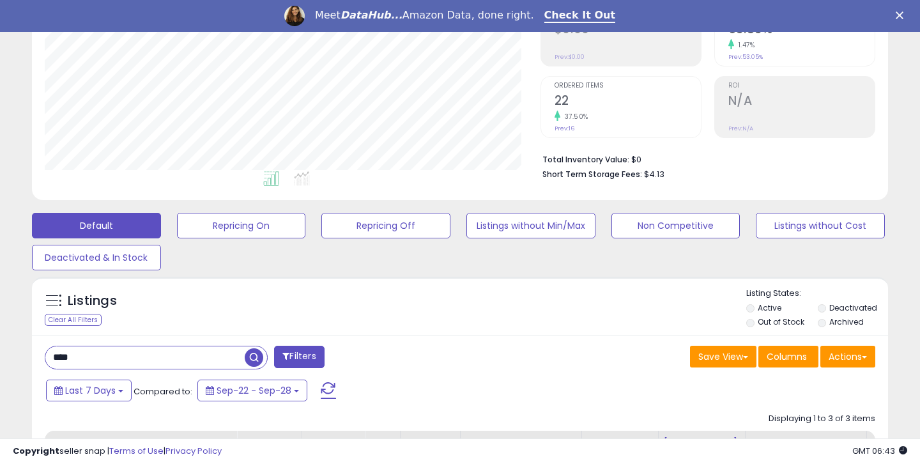
click at [171, 356] on input "****" at bounding box center [144, 357] width 199 height 22
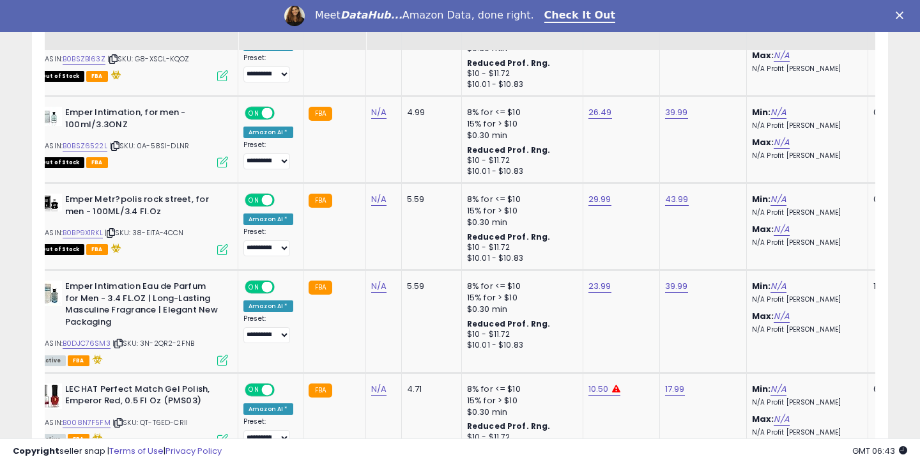
scroll to position [0, 22]
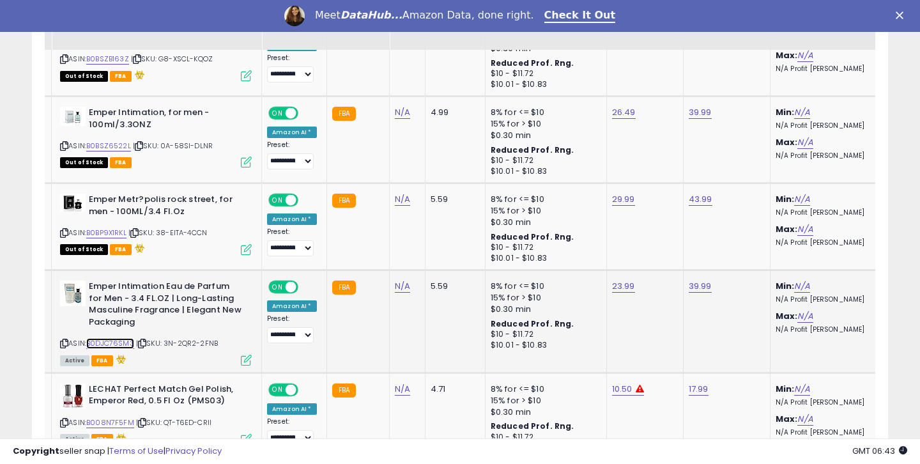
click at [103, 346] on link "B0DJC76SM3" at bounding box center [110, 343] width 48 height 11
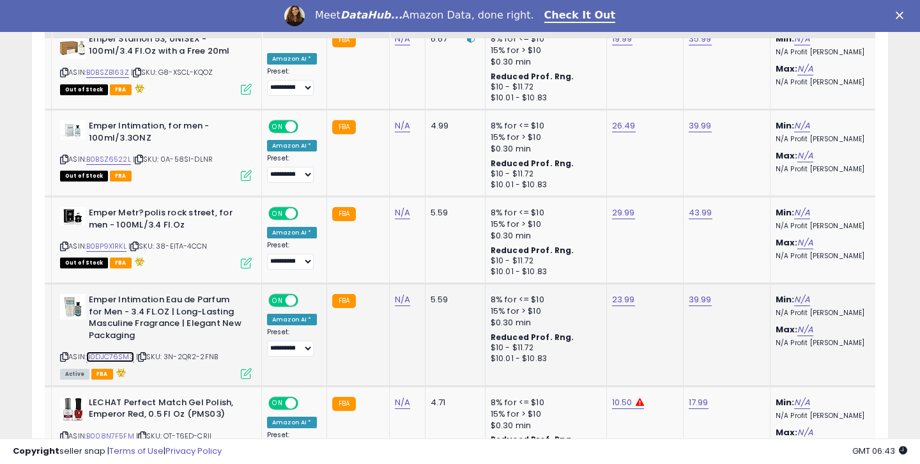
scroll to position [664, 0]
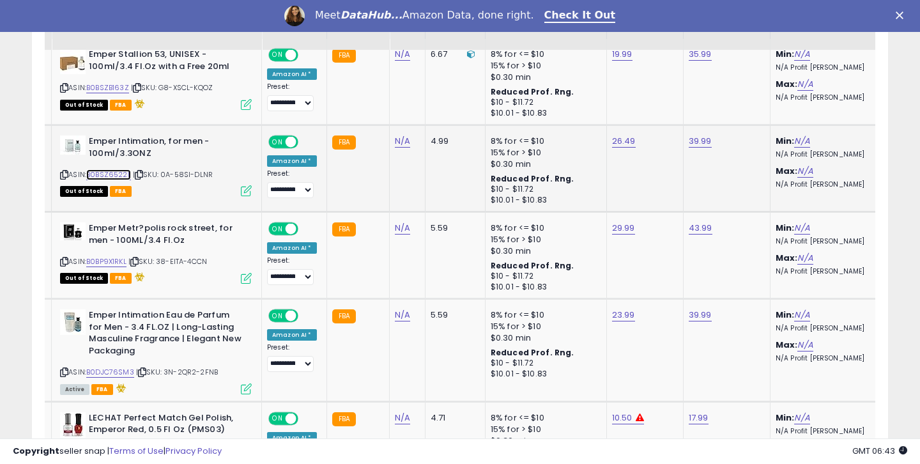
click at [103, 172] on link "B0BSZ6522L" at bounding box center [108, 174] width 45 height 11
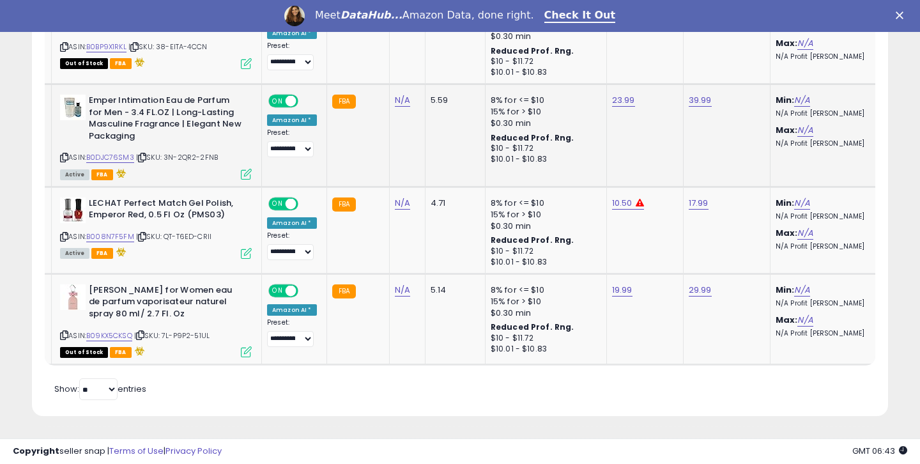
scroll to position [0, 51]
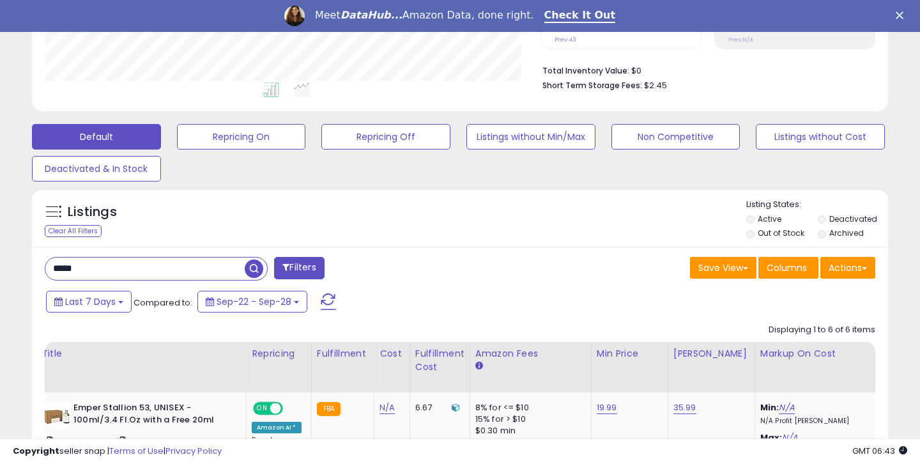
click at [171, 270] on input "*****" at bounding box center [144, 268] width 199 height 22
type input "***"
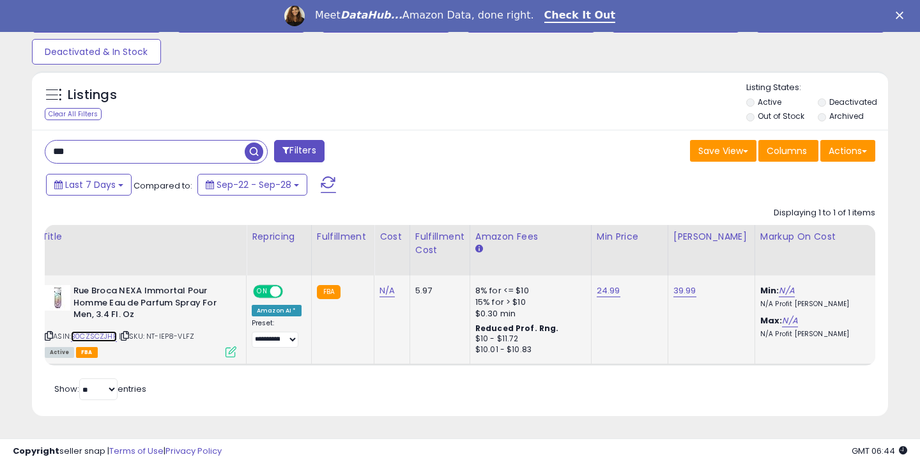
click at [83, 338] on link "B0CZSCZJHP" at bounding box center [94, 336] width 46 height 11
